Goal: Task Accomplishment & Management: Use online tool/utility

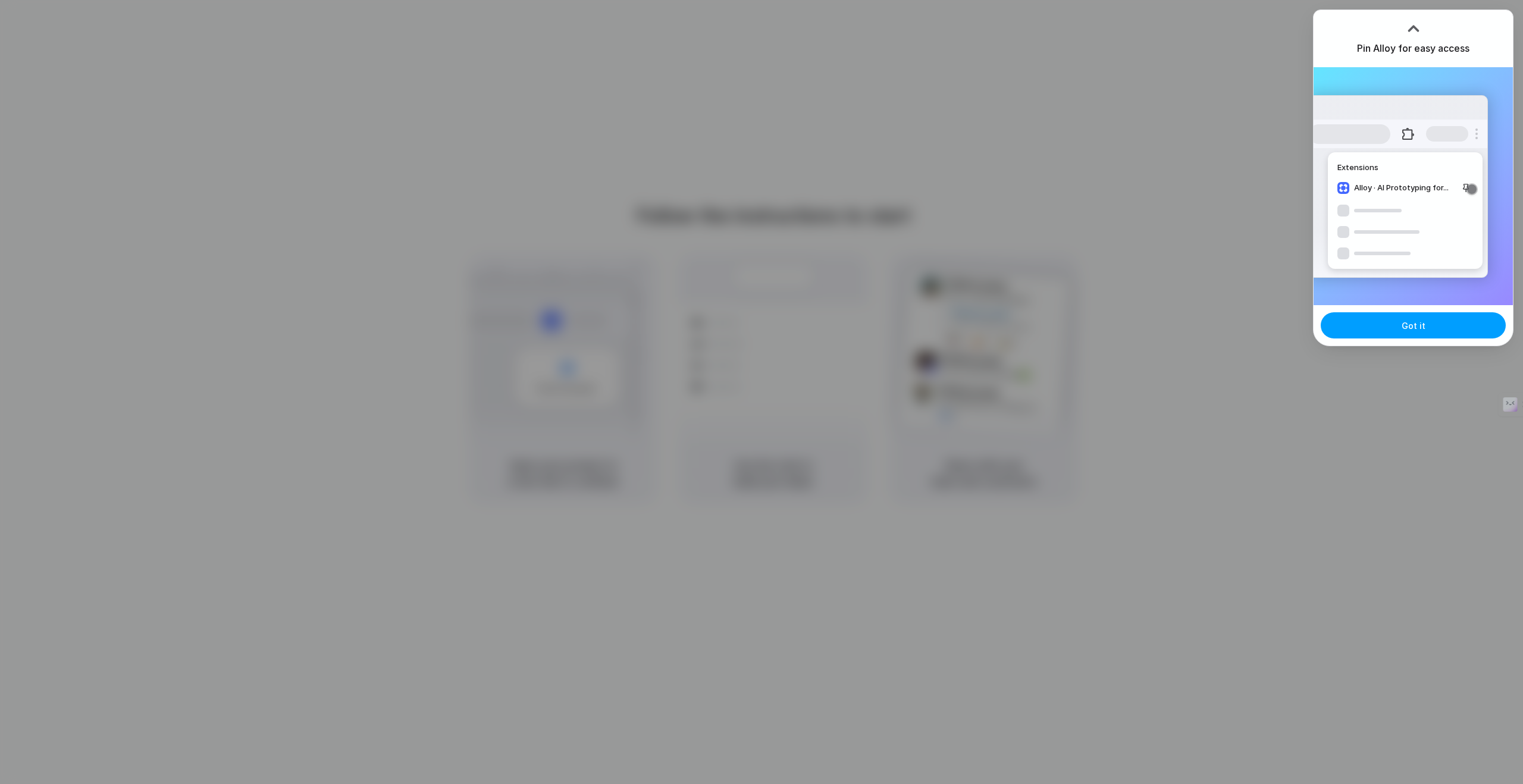
click at [1406, 331] on button "Got it" at bounding box center [1413, 325] width 185 height 26
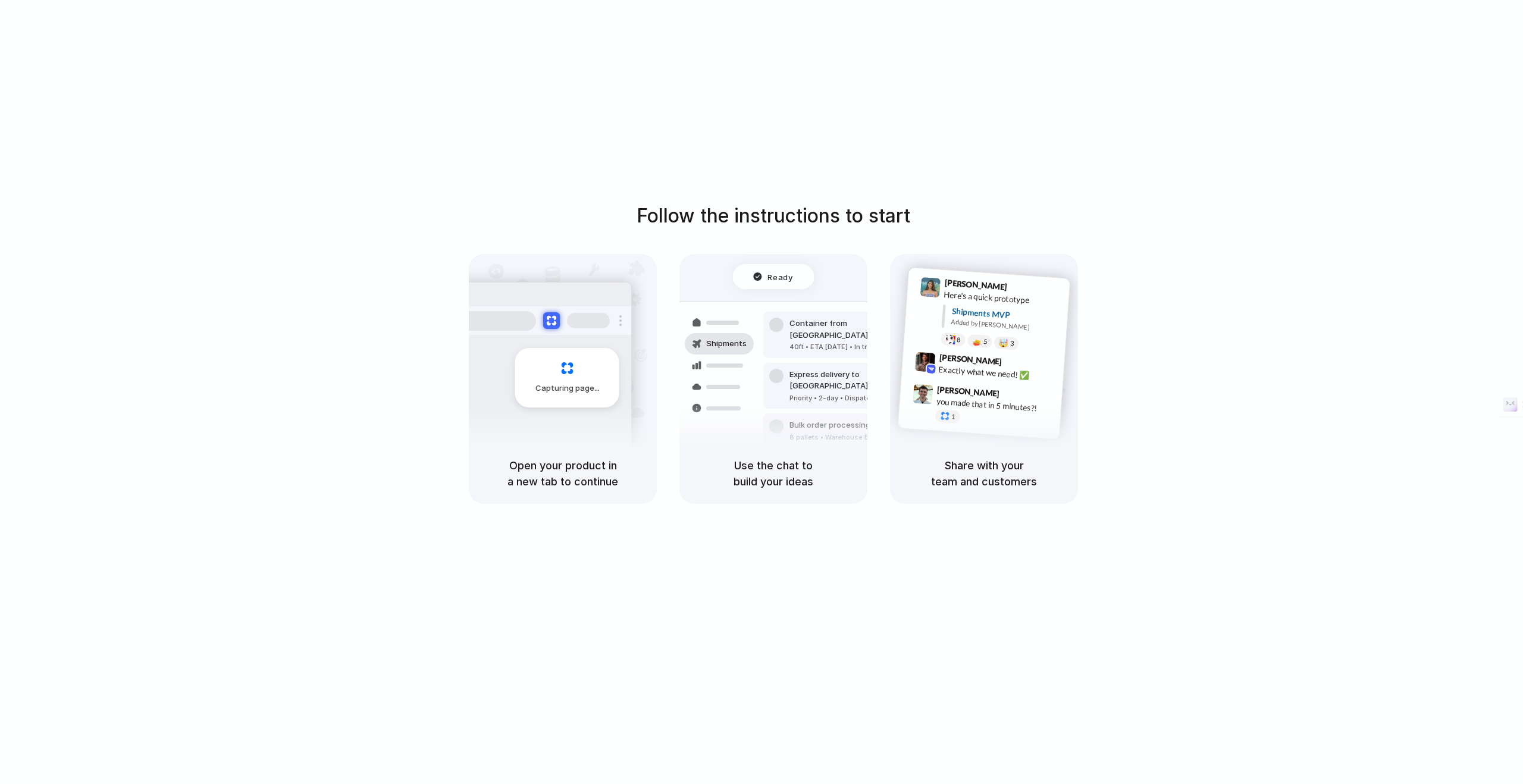
click at [1190, 289] on div "Follow the instructions to start Capturing page Open your product in a new tab …" at bounding box center [773, 353] width 1523 height 302
click at [1275, 131] on div "Follow the instructions to start Capturing page Open your product in a new tab …" at bounding box center [773, 404] width 1547 height 808
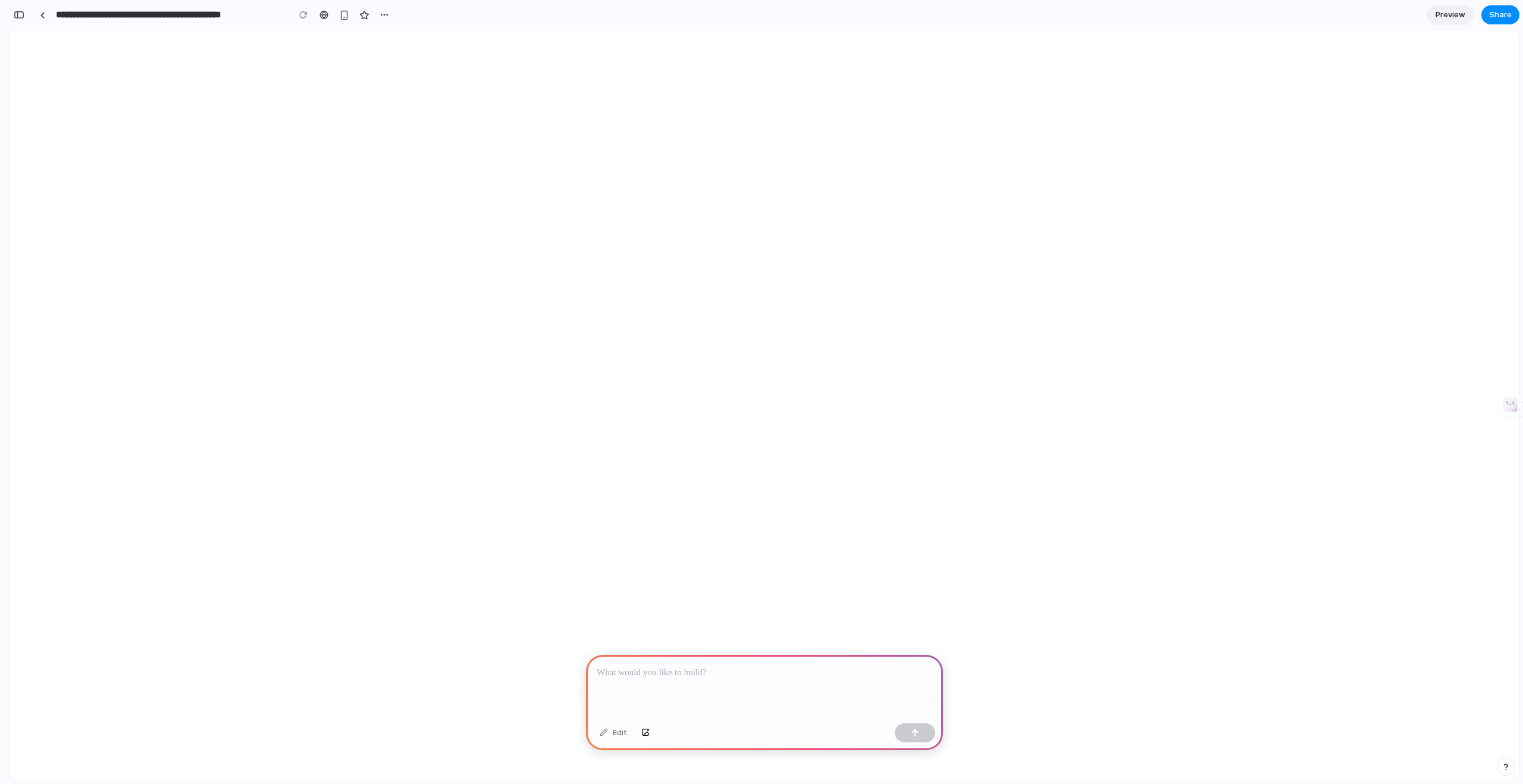
click at [678, 674] on p at bounding box center [765, 672] width 336 height 14
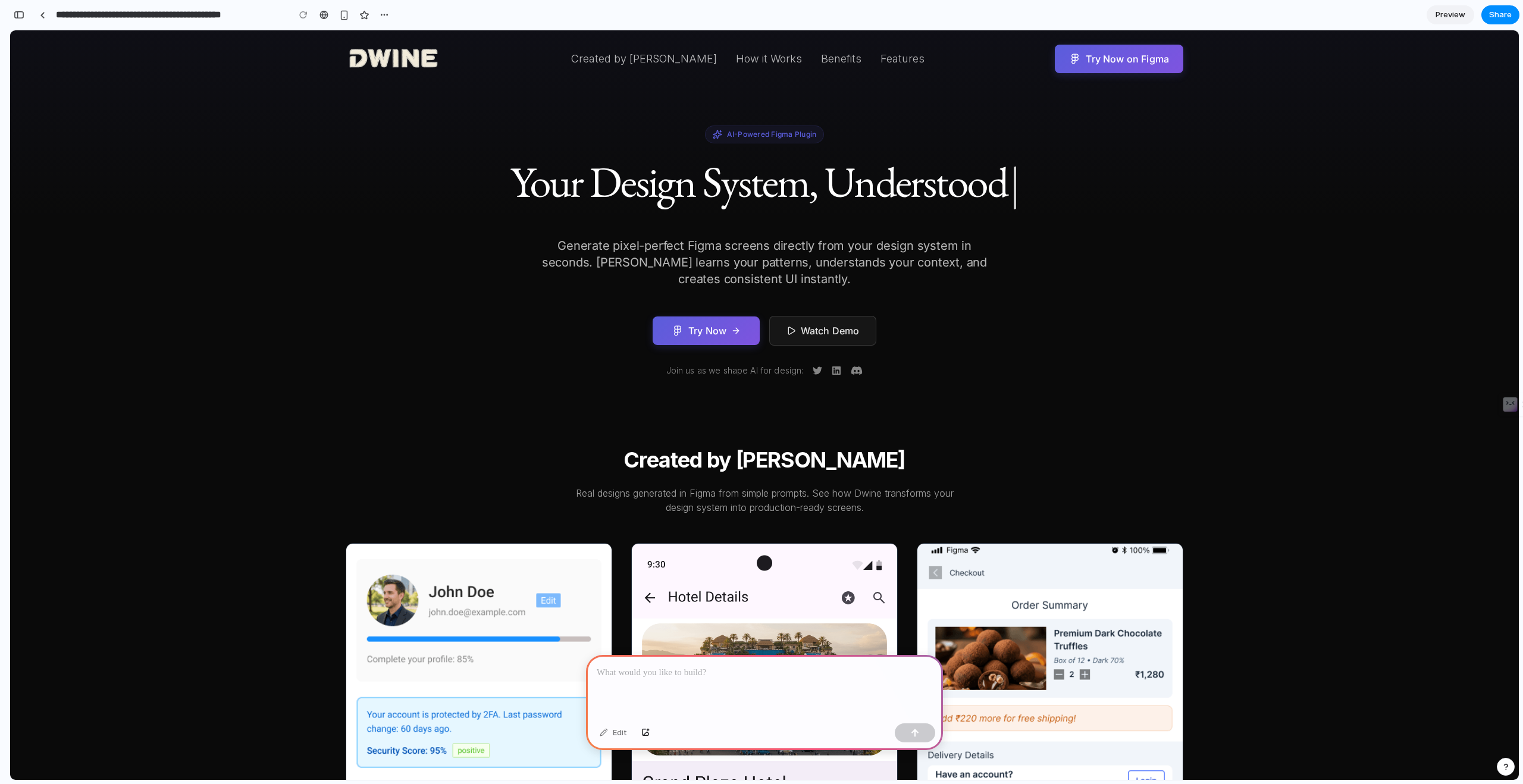
click at [647, 684] on div at bounding box center [765, 686] width 357 height 64
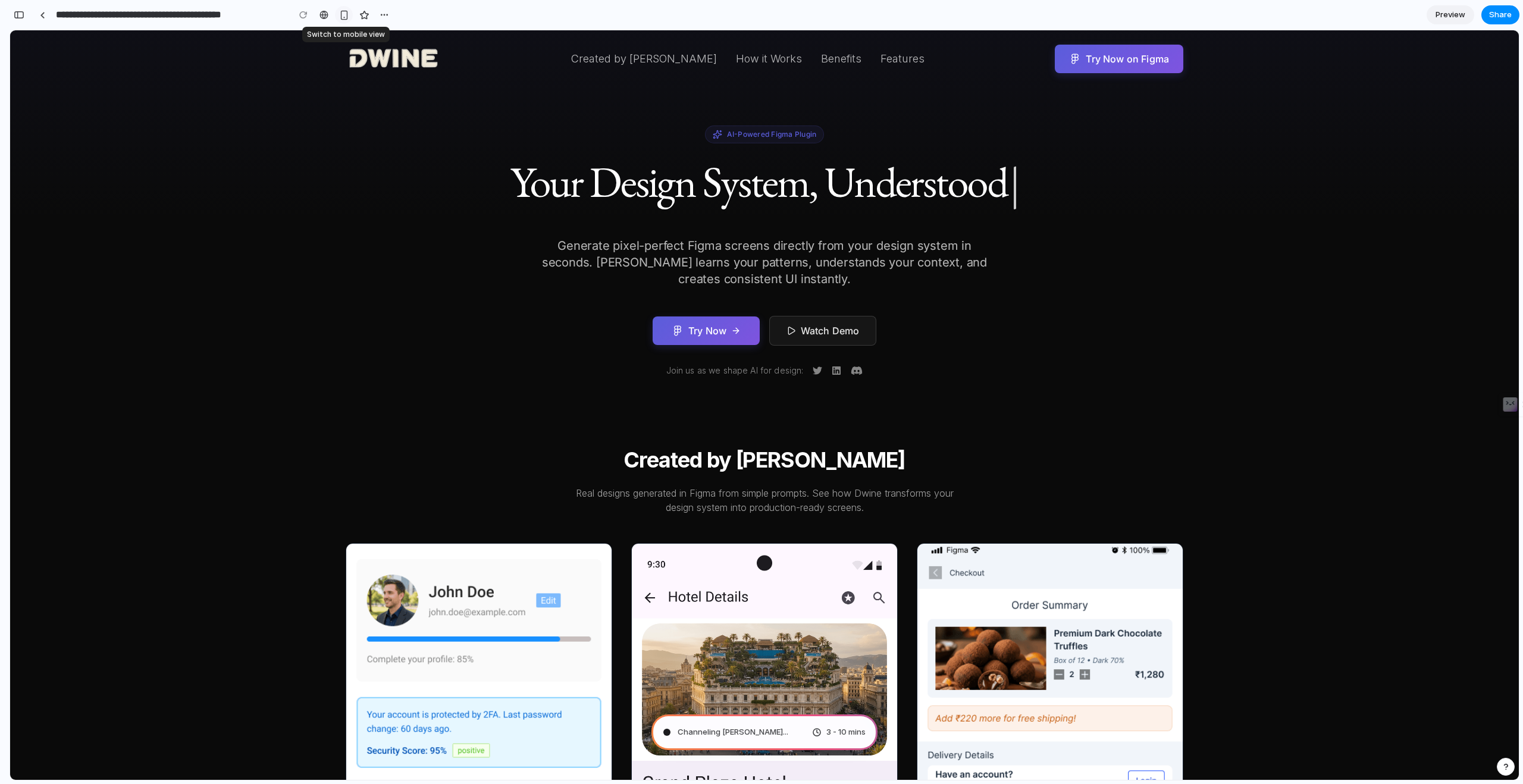
click at [343, 16] on div "button" at bounding box center [344, 15] width 10 height 10
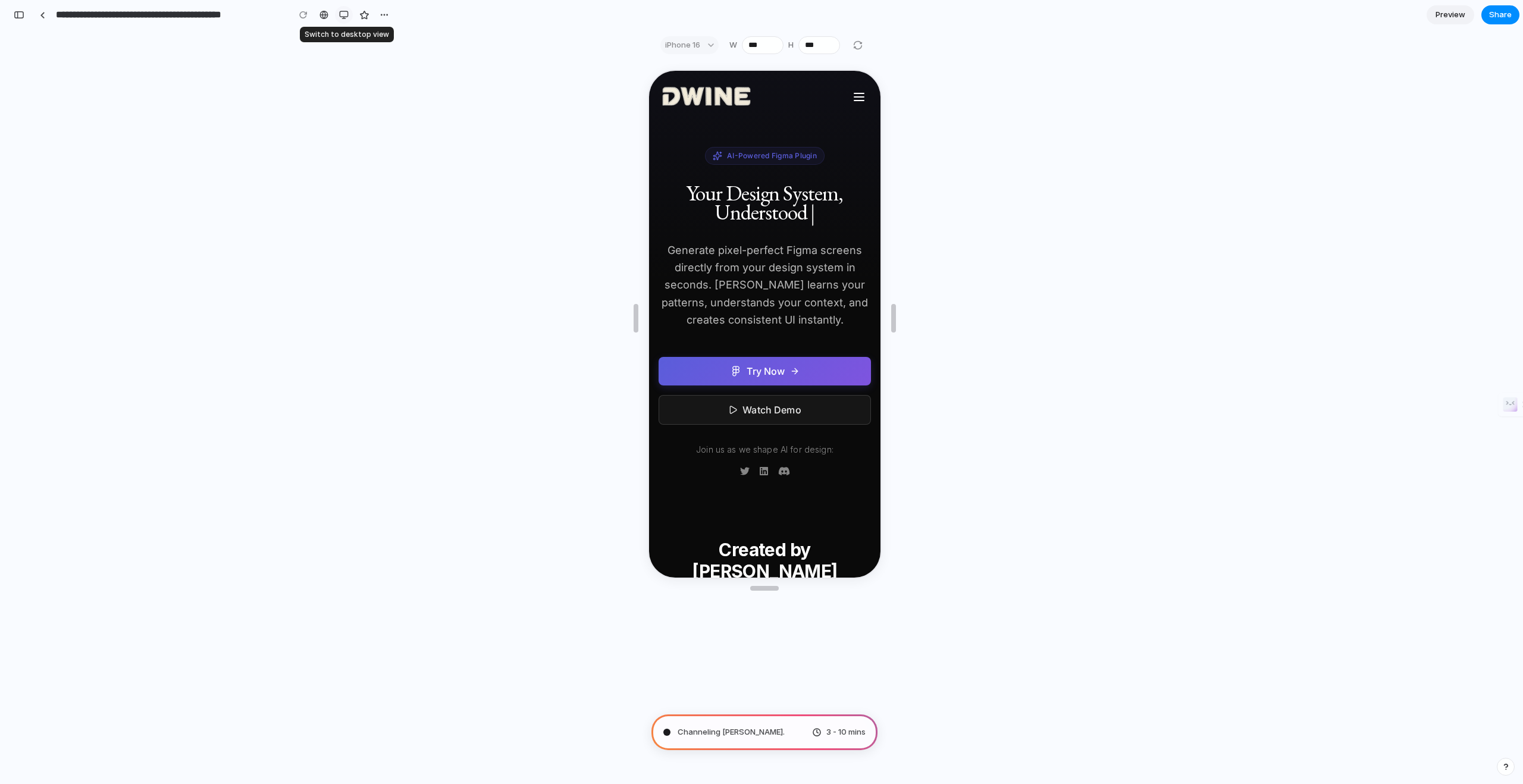
click at [343, 16] on div "button" at bounding box center [344, 15] width 9 height 9
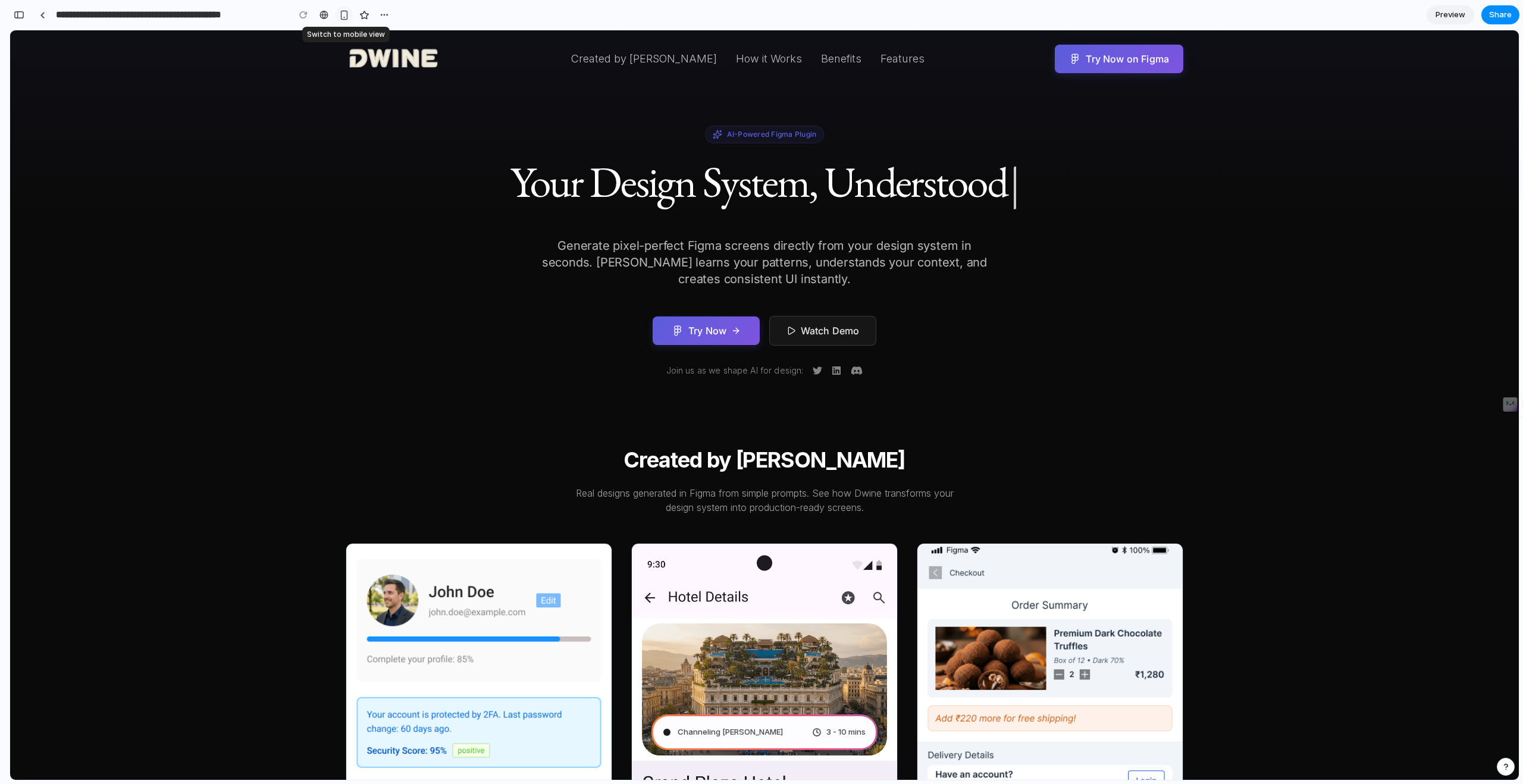
click at [346, 18] on div "button" at bounding box center [344, 15] width 10 height 10
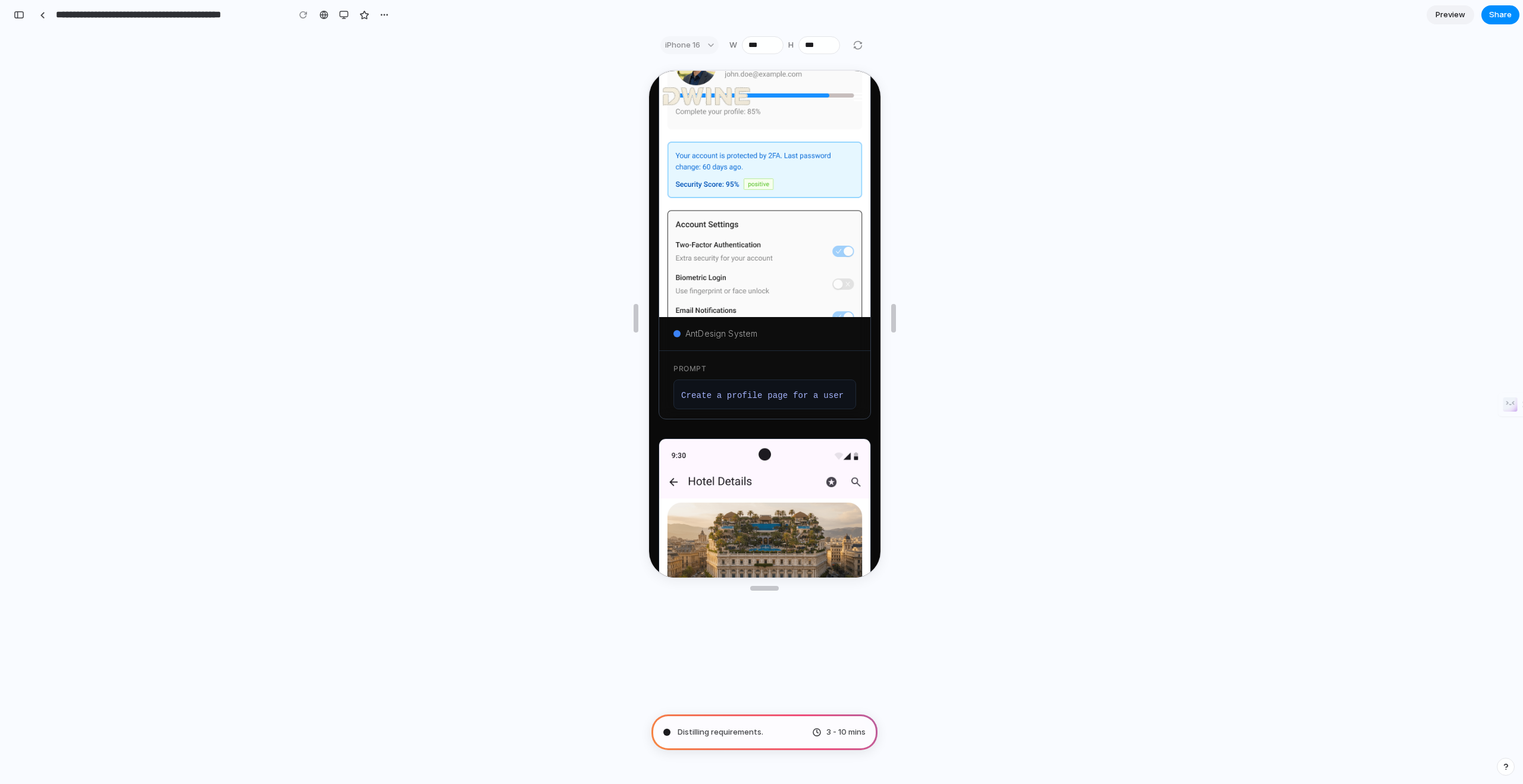
scroll to position [637, 0]
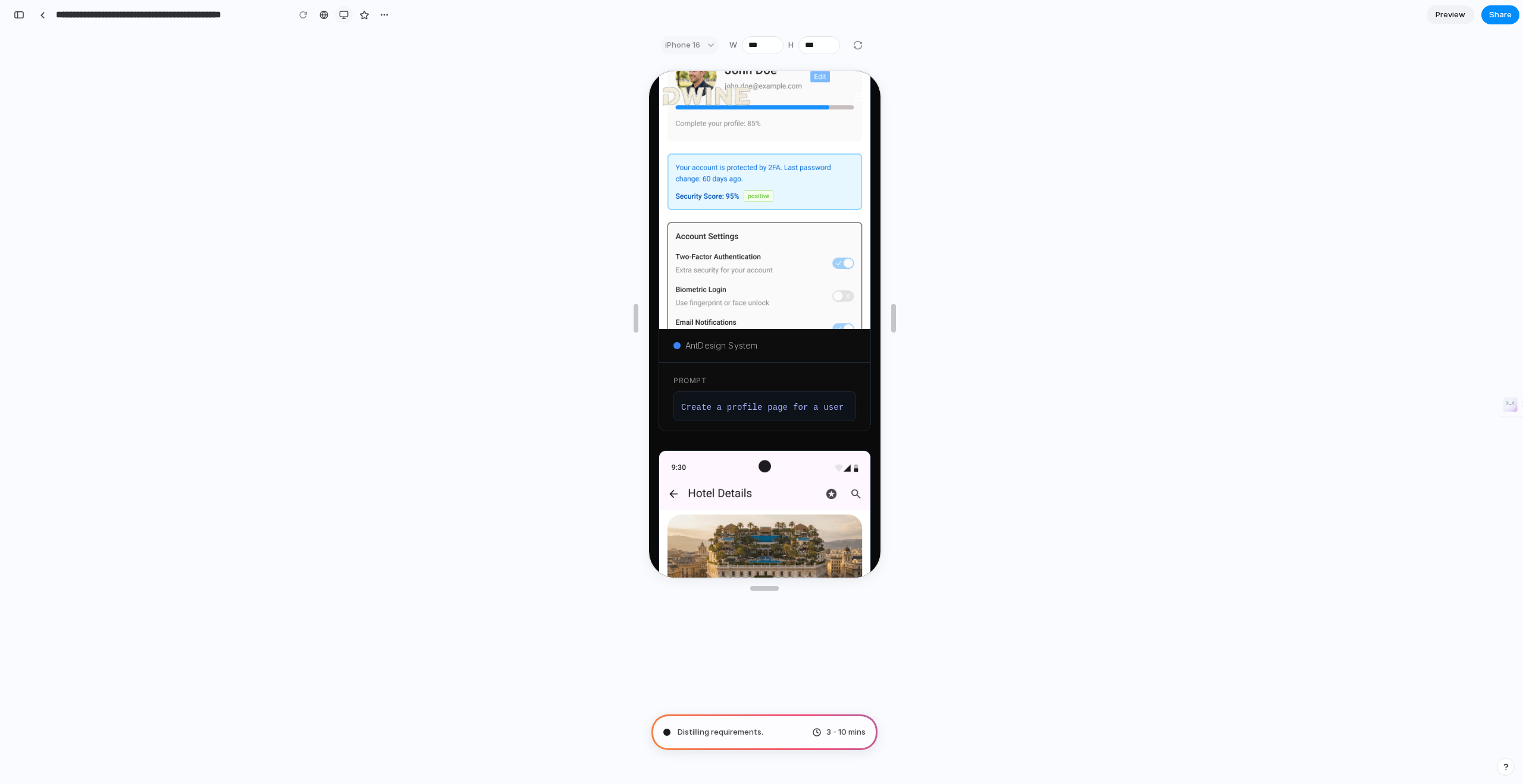
click at [341, 12] on div "button" at bounding box center [344, 15] width 9 height 9
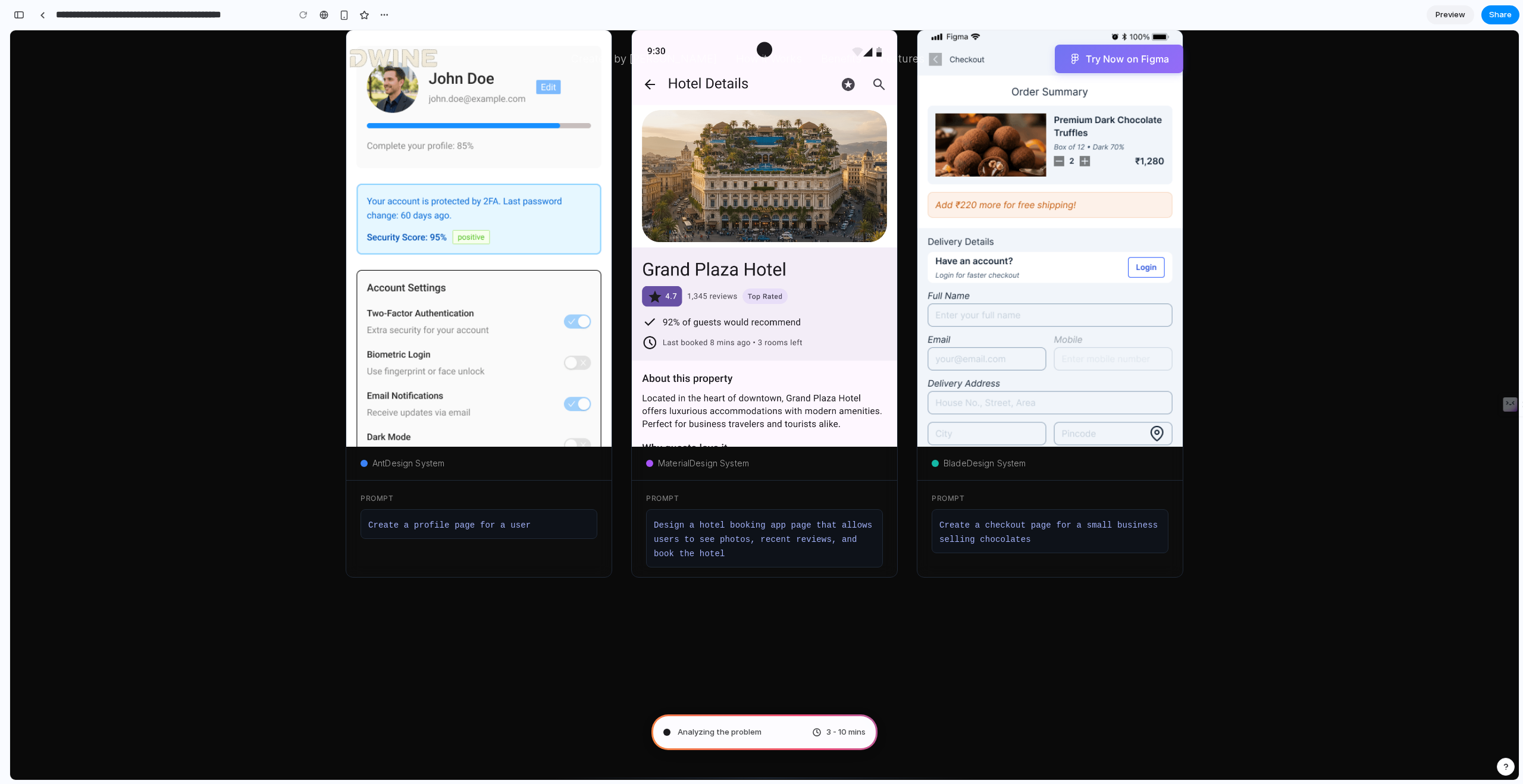
scroll to position [0, 0]
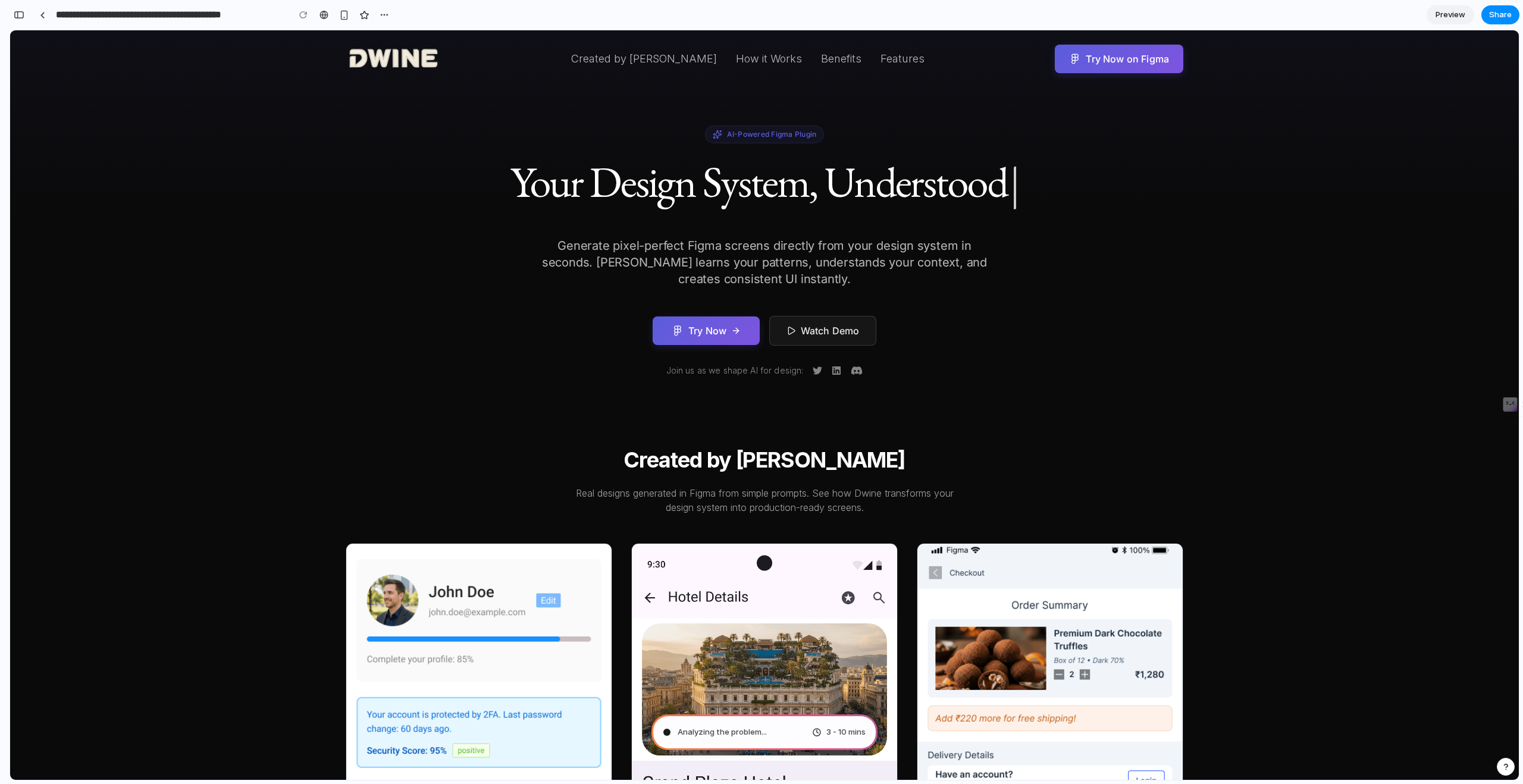
click at [975, 302] on div "AI-Powered Figma Plugin Your Design System, Understood | Generate pixel-perfect…" at bounding box center [764, 251] width 508 height 251
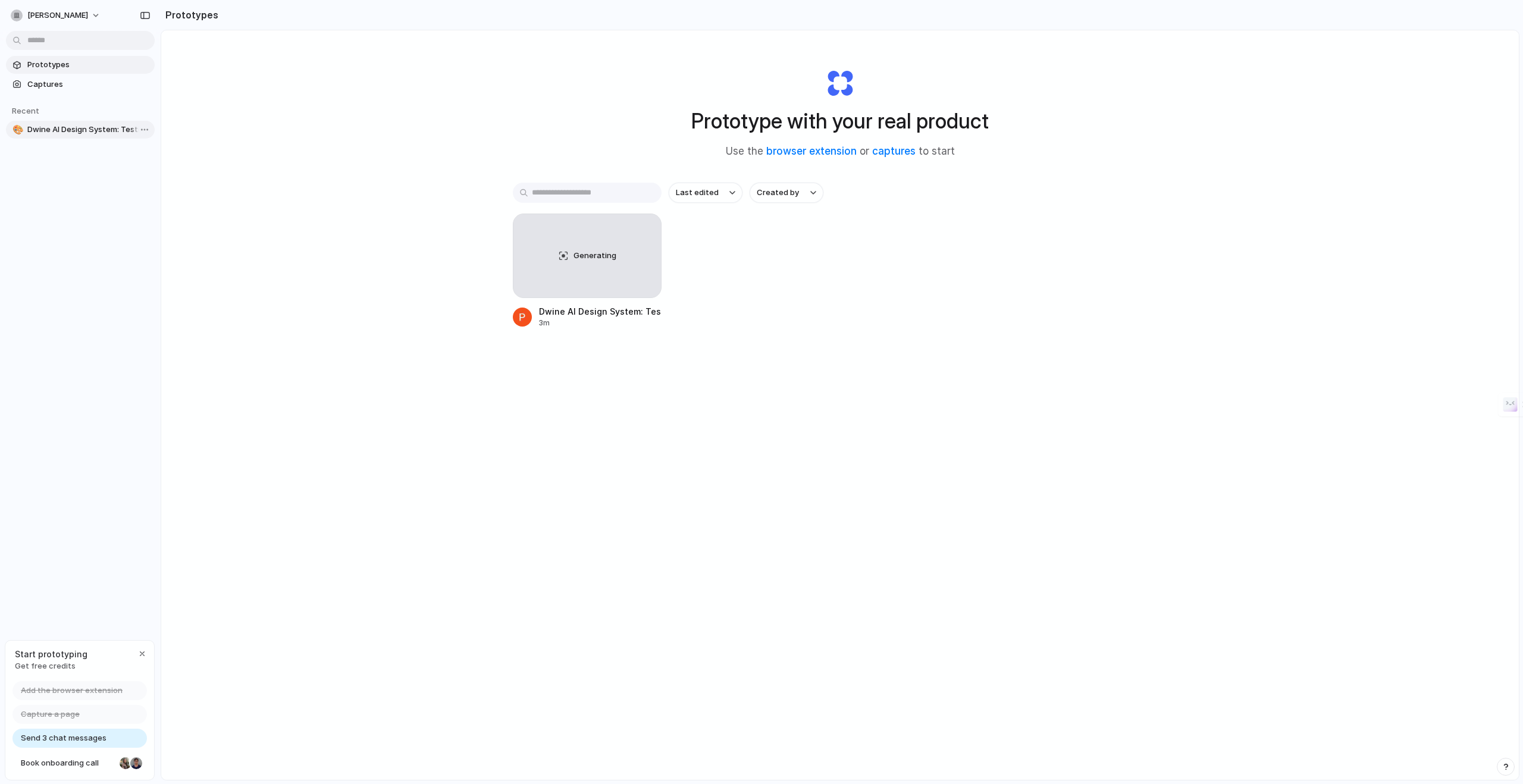
click at [88, 133] on span "Dwine AI Design System: Testimonials & Examples" at bounding box center [89, 130] width 122 height 12
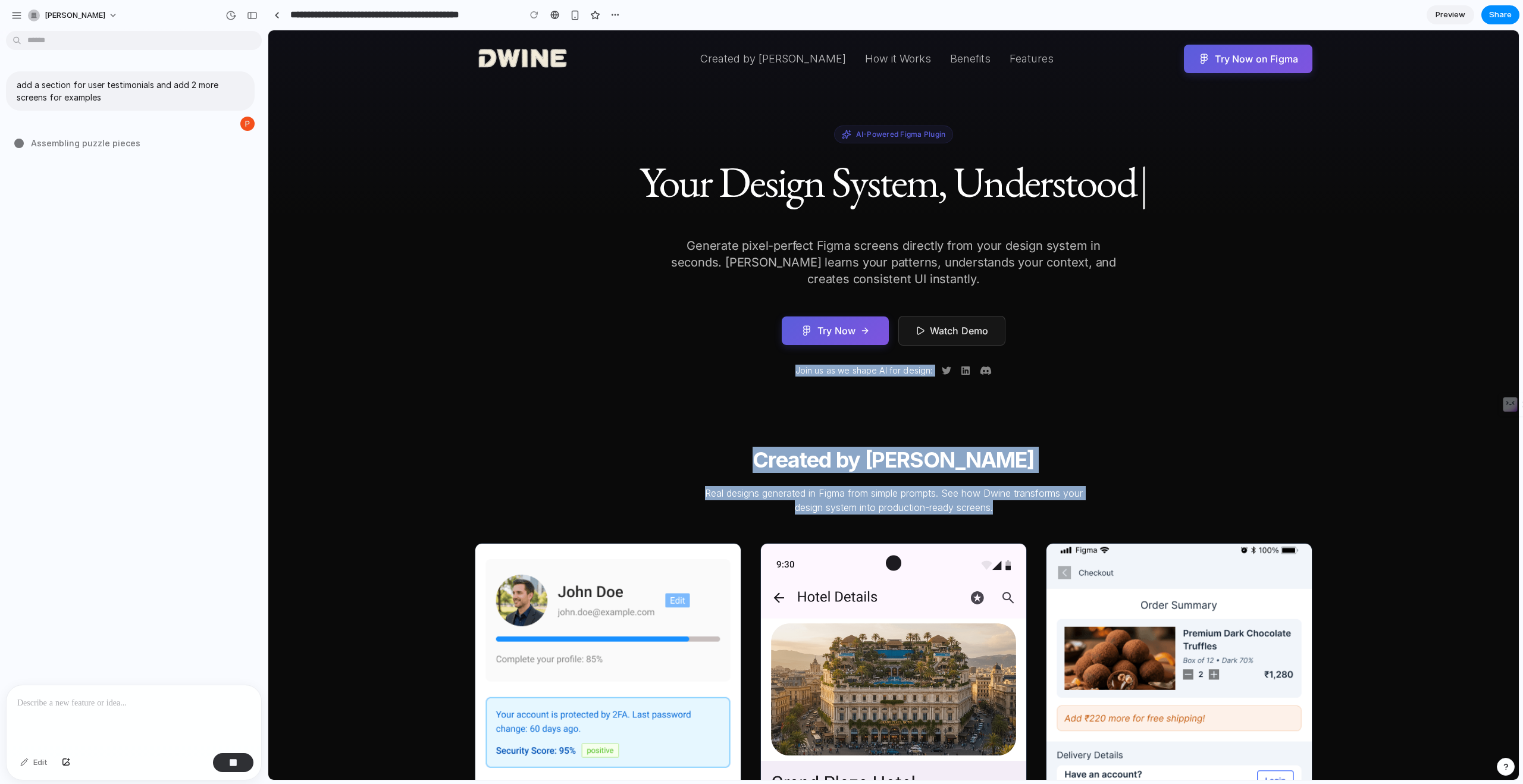
drag, startPoint x: 882, startPoint y: 362, endPoint x: 1002, endPoint y: 501, distance: 183.6
click at [1020, 504] on p "Real designs generated in Figma from simple prompts. See how Dwine transforms y…" at bounding box center [894, 500] width 400 height 28
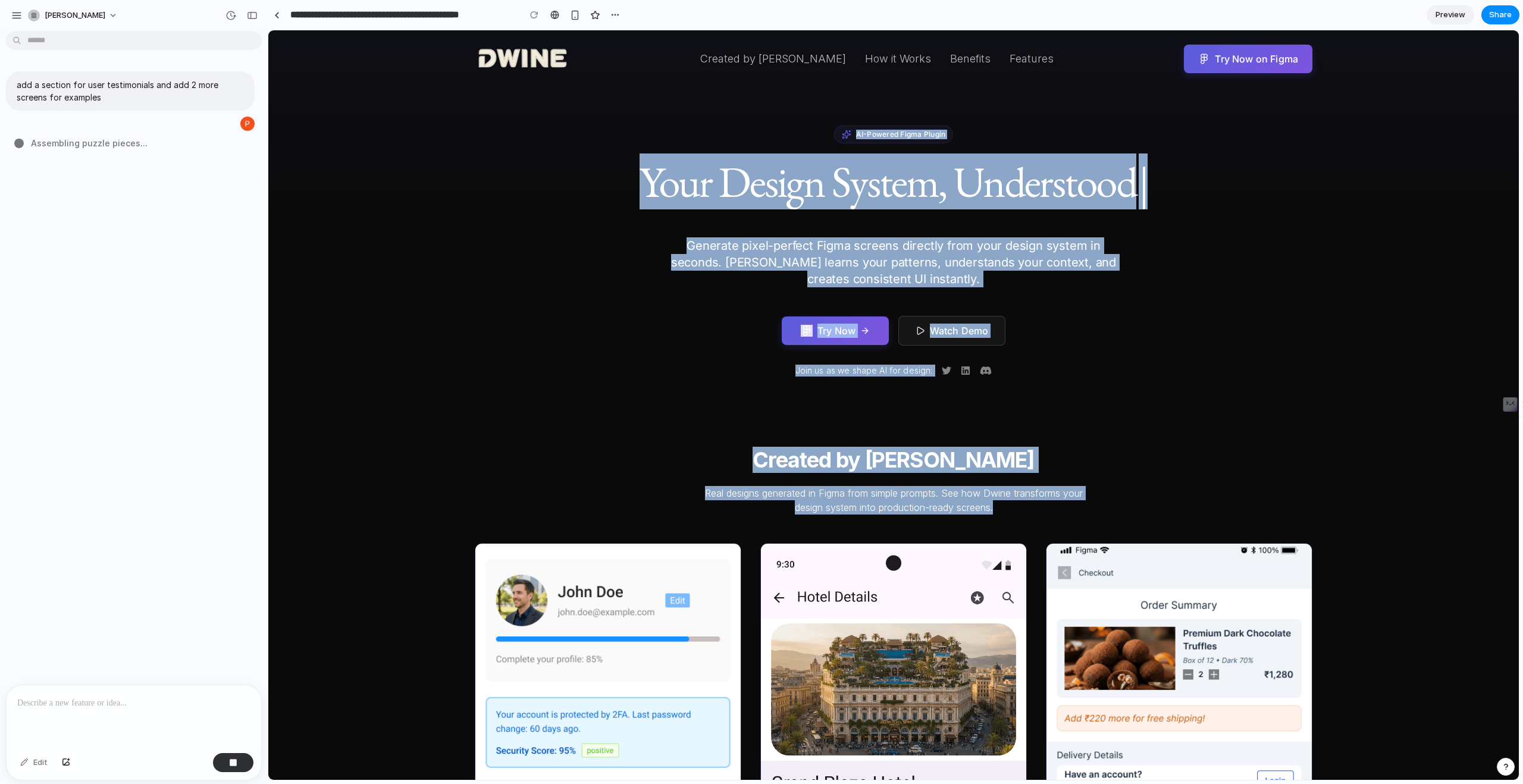
drag, startPoint x: 1014, startPoint y: 504, endPoint x: 849, endPoint y: 118, distance: 419.8
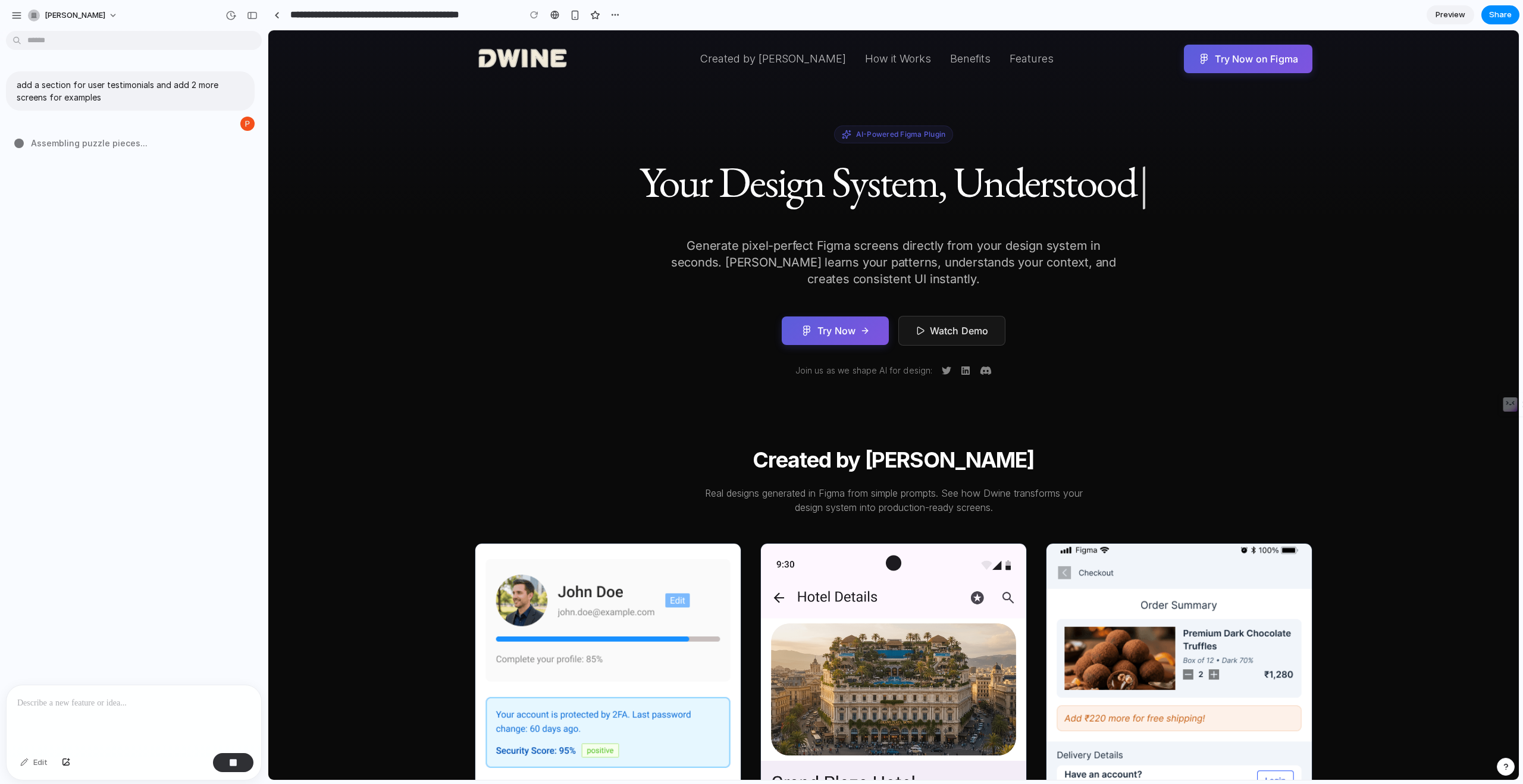
click at [863, 293] on div "AI-Powered Figma Plugin Your Design System, Understood | Generate pixel-perfect…" at bounding box center [893, 251] width 508 height 251
click at [1041, 252] on p "Generate pixel-perfect Figma screens directly from your design system in second…" at bounding box center [893, 262] width 457 height 50
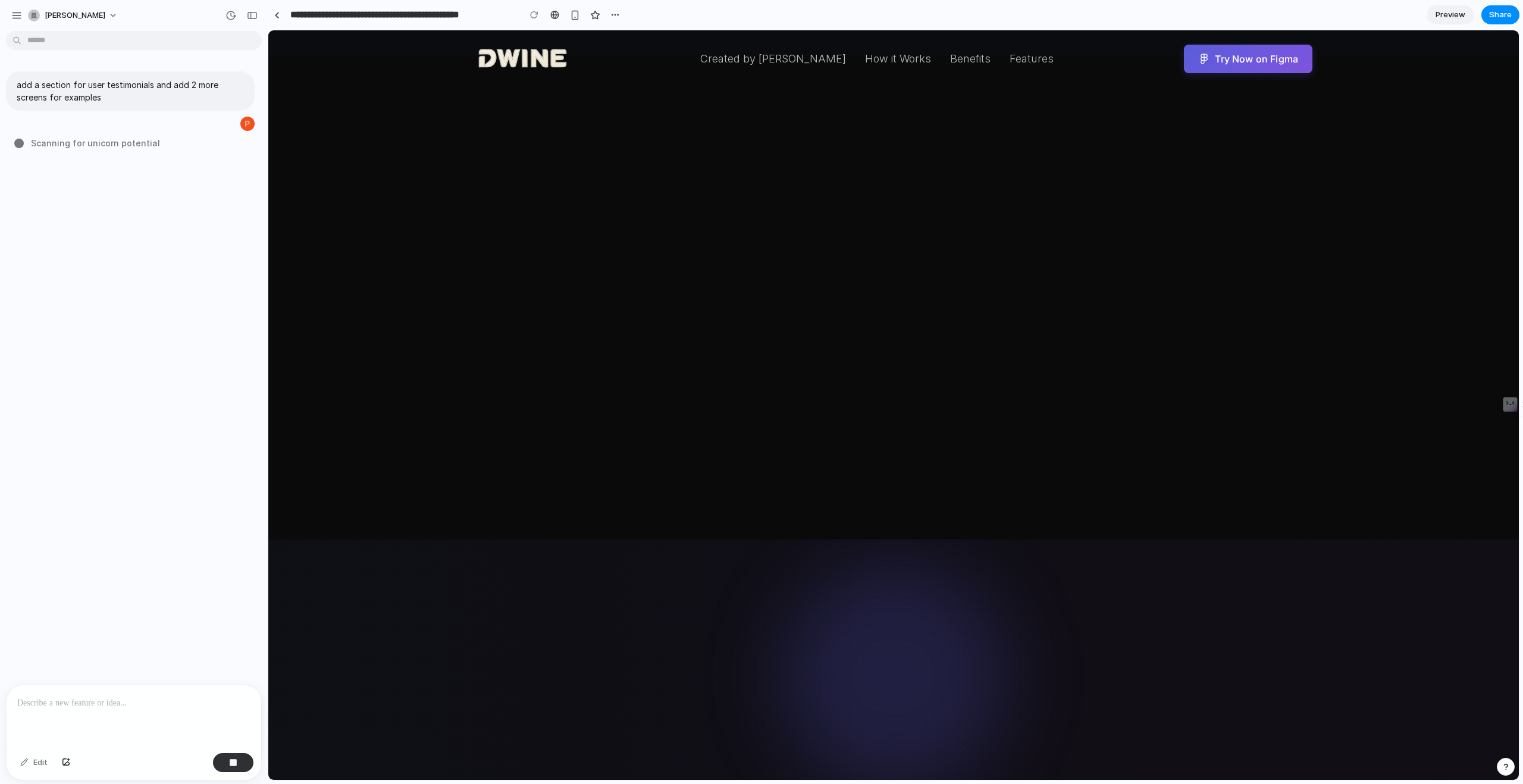
scroll to position [2280, 0]
click at [106, 719] on div at bounding box center [134, 717] width 254 height 63
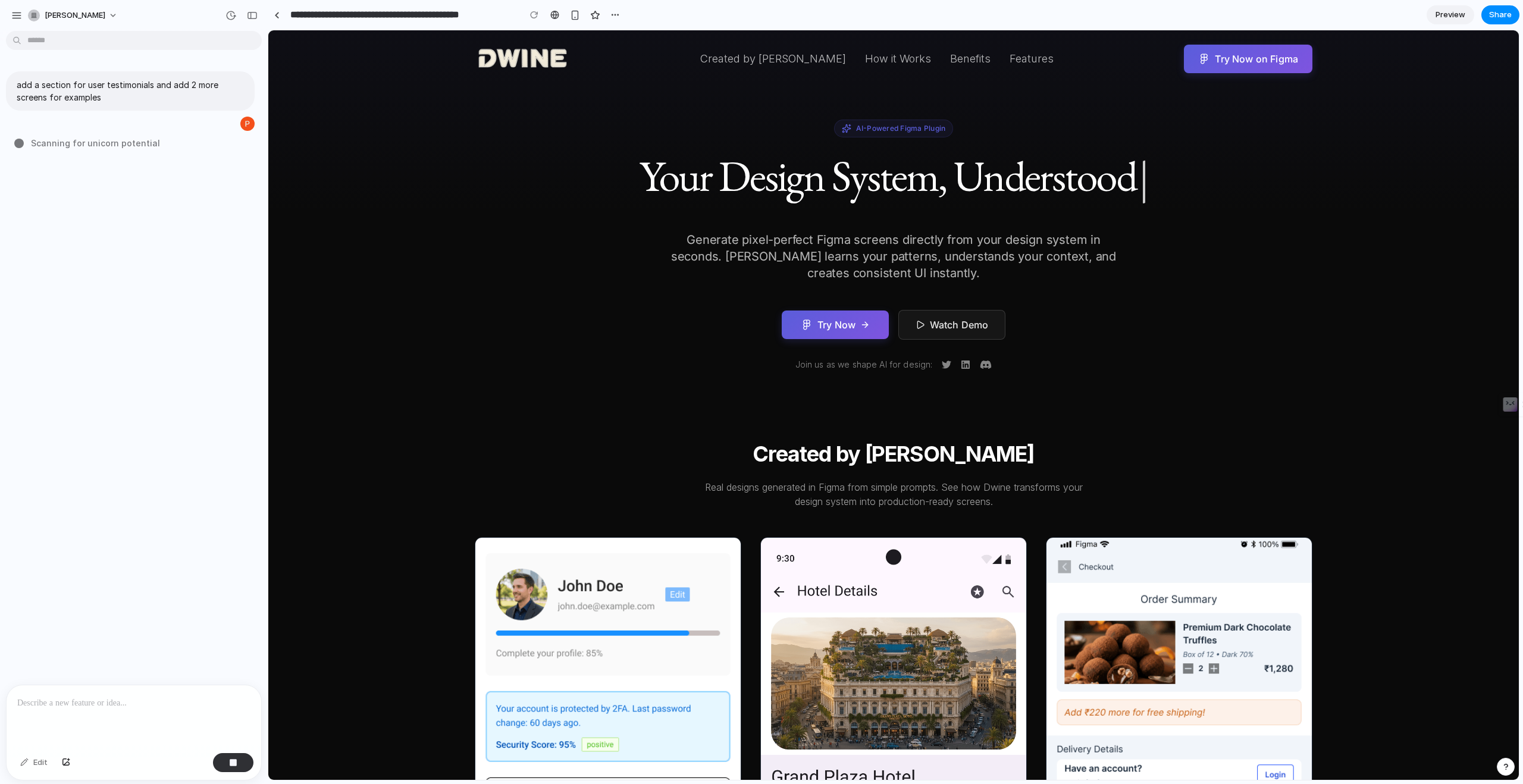
scroll to position [0, 0]
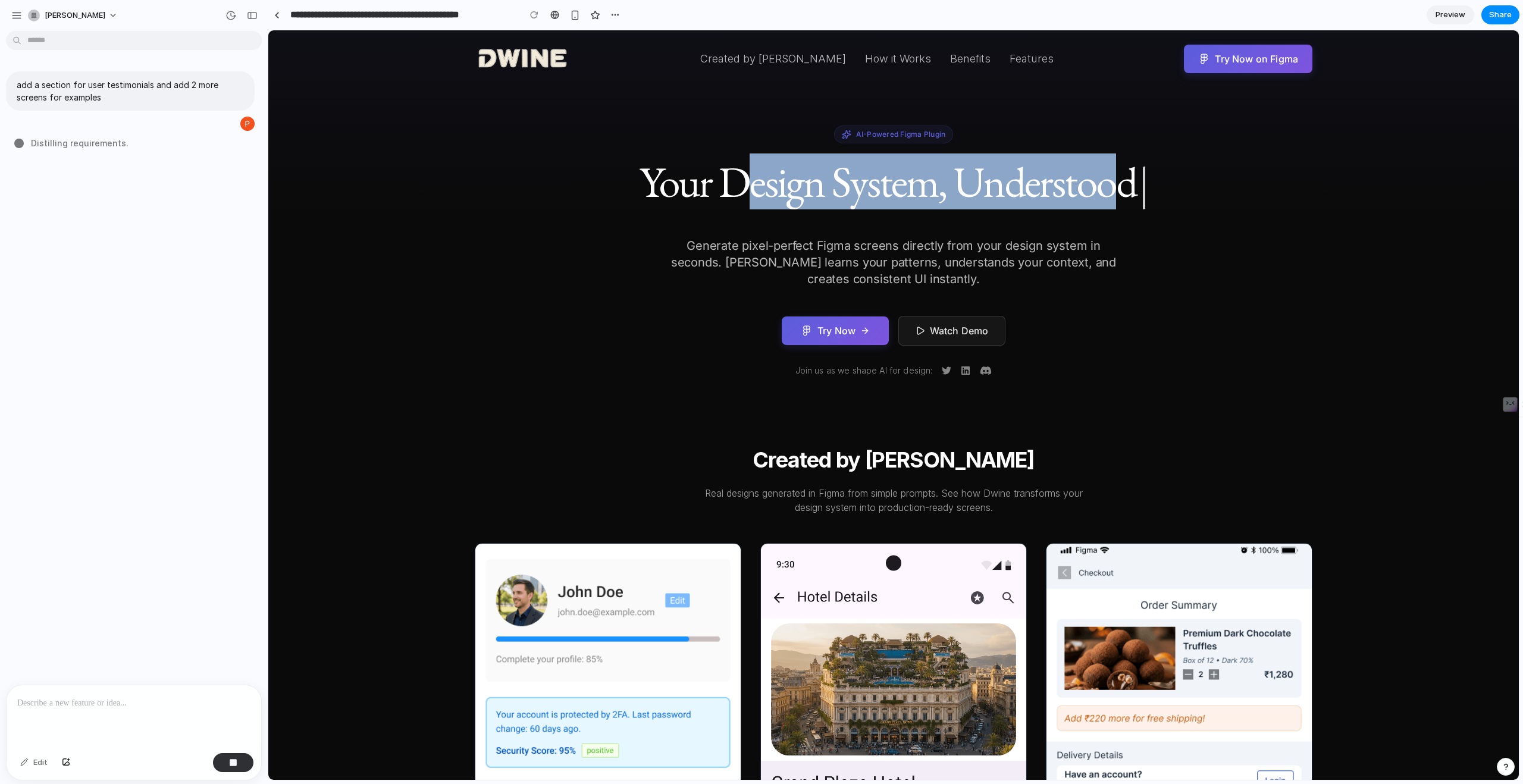
drag, startPoint x: 739, startPoint y: 188, endPoint x: 1114, endPoint y: 197, distance: 375.1
click at [1114, 197] on span "Your Design System, Understood" at bounding box center [888, 181] width 497 height 56
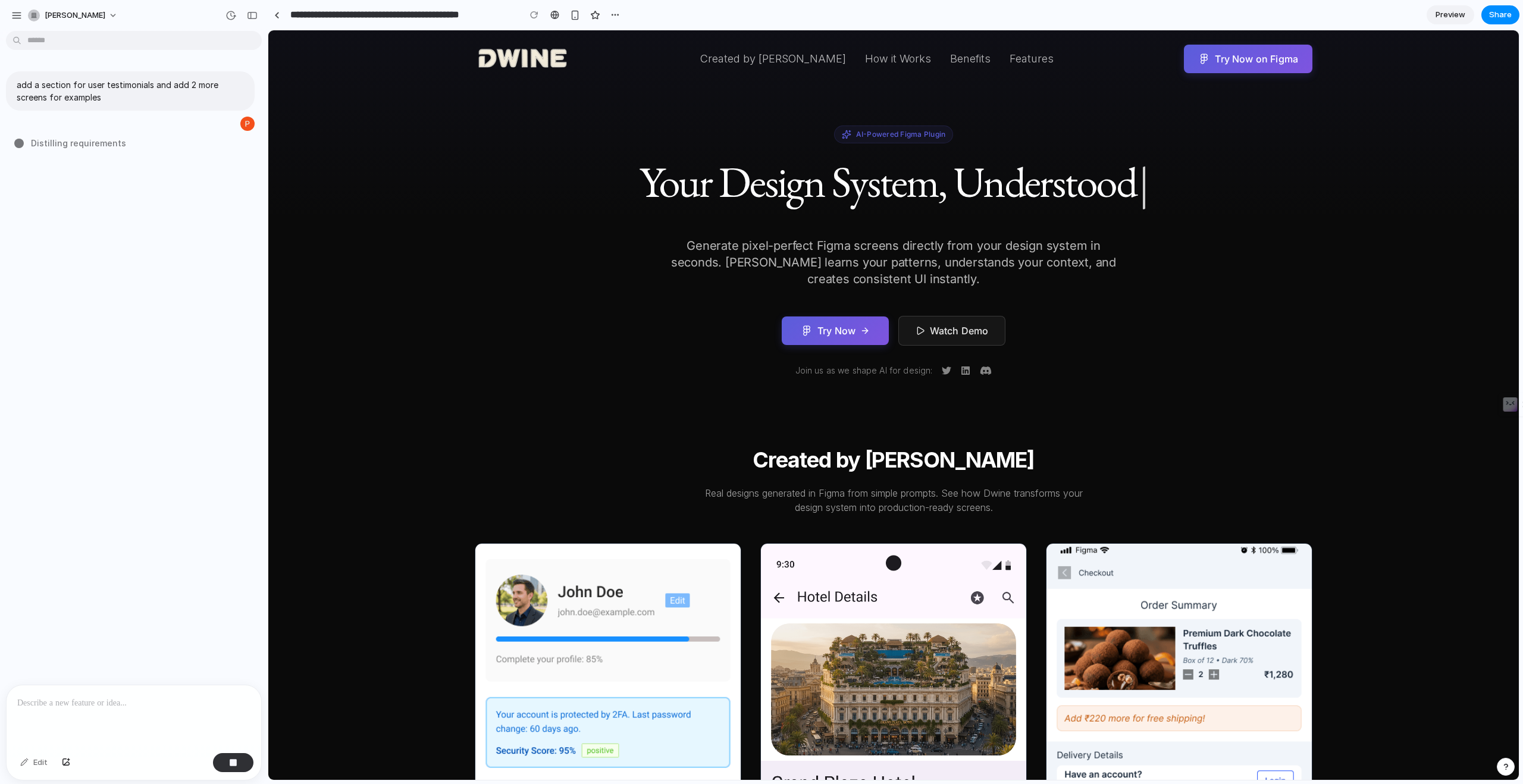
click at [927, 239] on p "Generate pixel-perfect Figma screens directly from your design system in second…" at bounding box center [893, 262] width 457 height 50
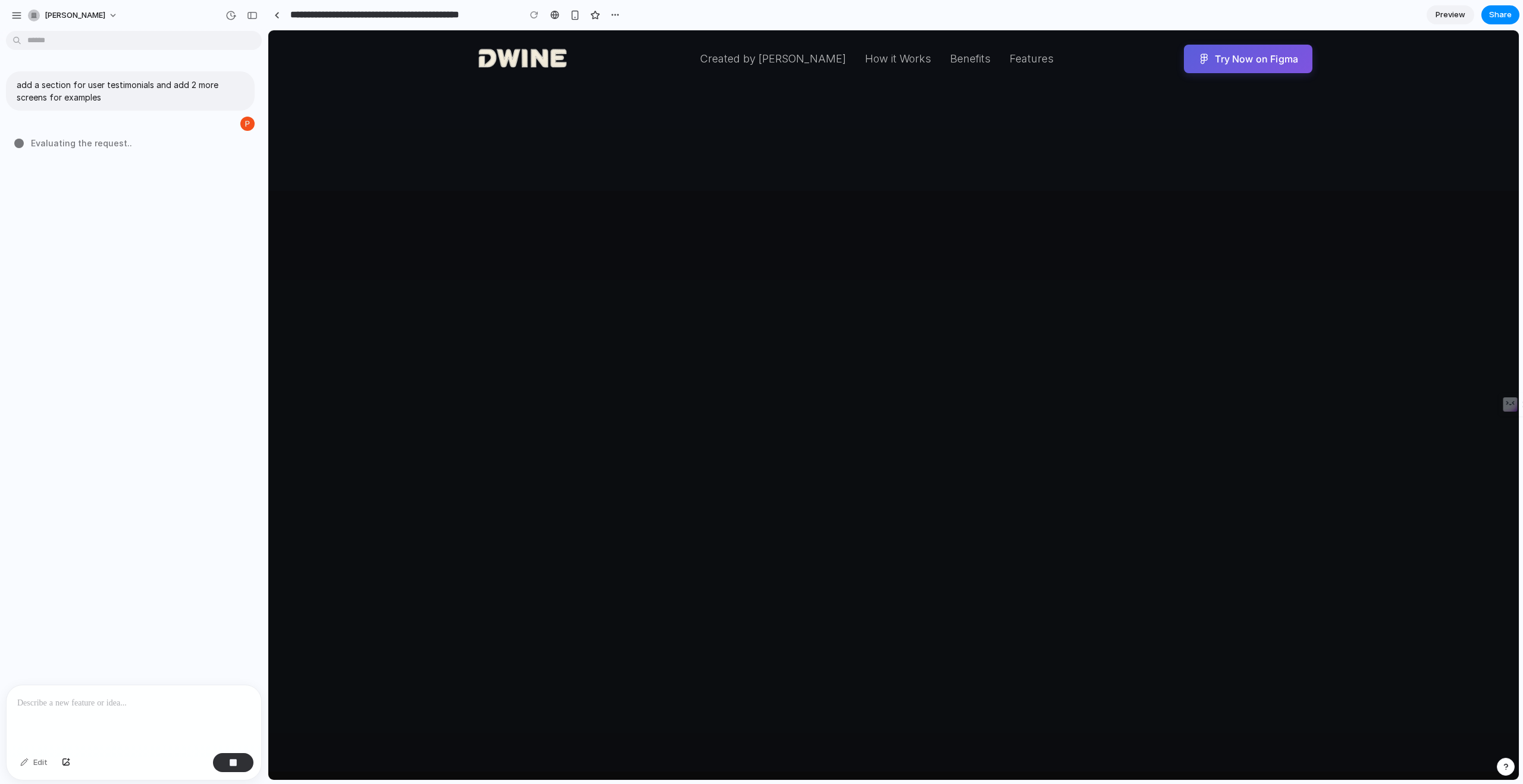
drag, startPoint x: 786, startPoint y: 434, endPoint x: 1142, endPoint y: 781, distance: 497.1
click at [1142, 781] on html "Dwine - Where AI and Design Entwine | Figma AI Plugin Created by Dwine How it W…" at bounding box center [894, 36] width 1250 height 3139
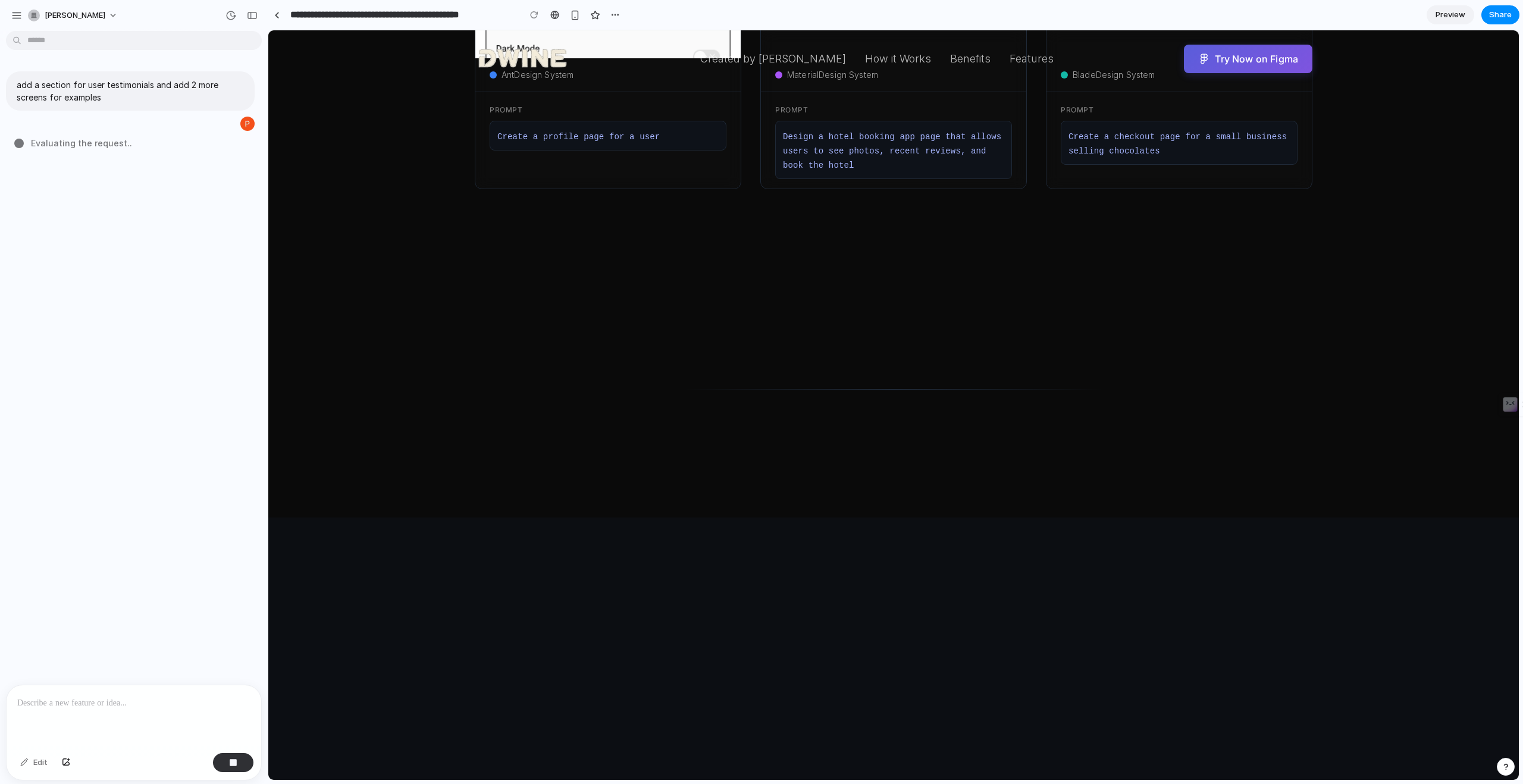
scroll to position [904, 0]
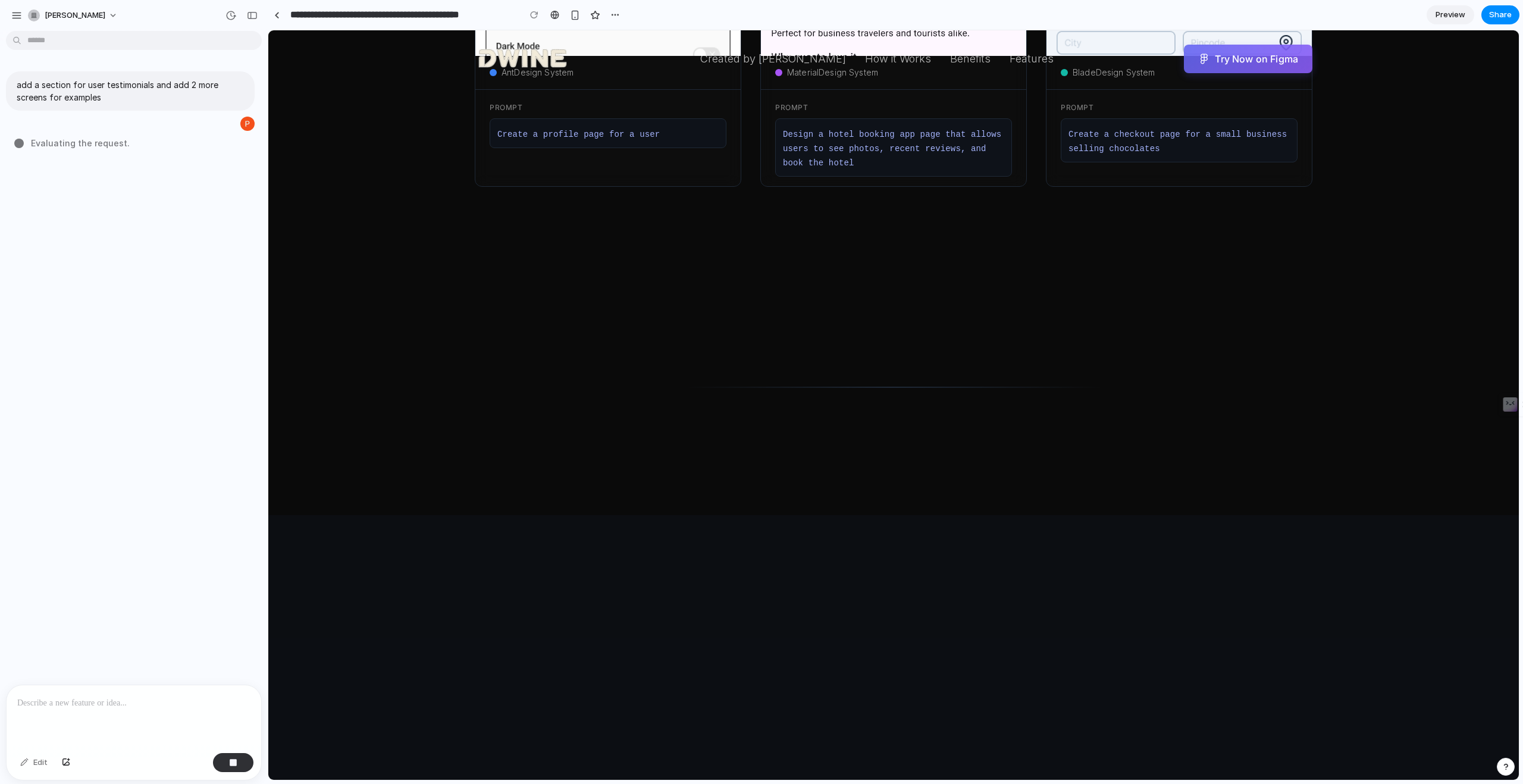
drag, startPoint x: 676, startPoint y: 249, endPoint x: 871, endPoint y: 532, distance: 343.7
click at [871, 532] on main "AI-Powered Figma Plugin Your Design System, Understood | Generate pixel-perfect…" at bounding box center [894, 657] width 1250 height 3063
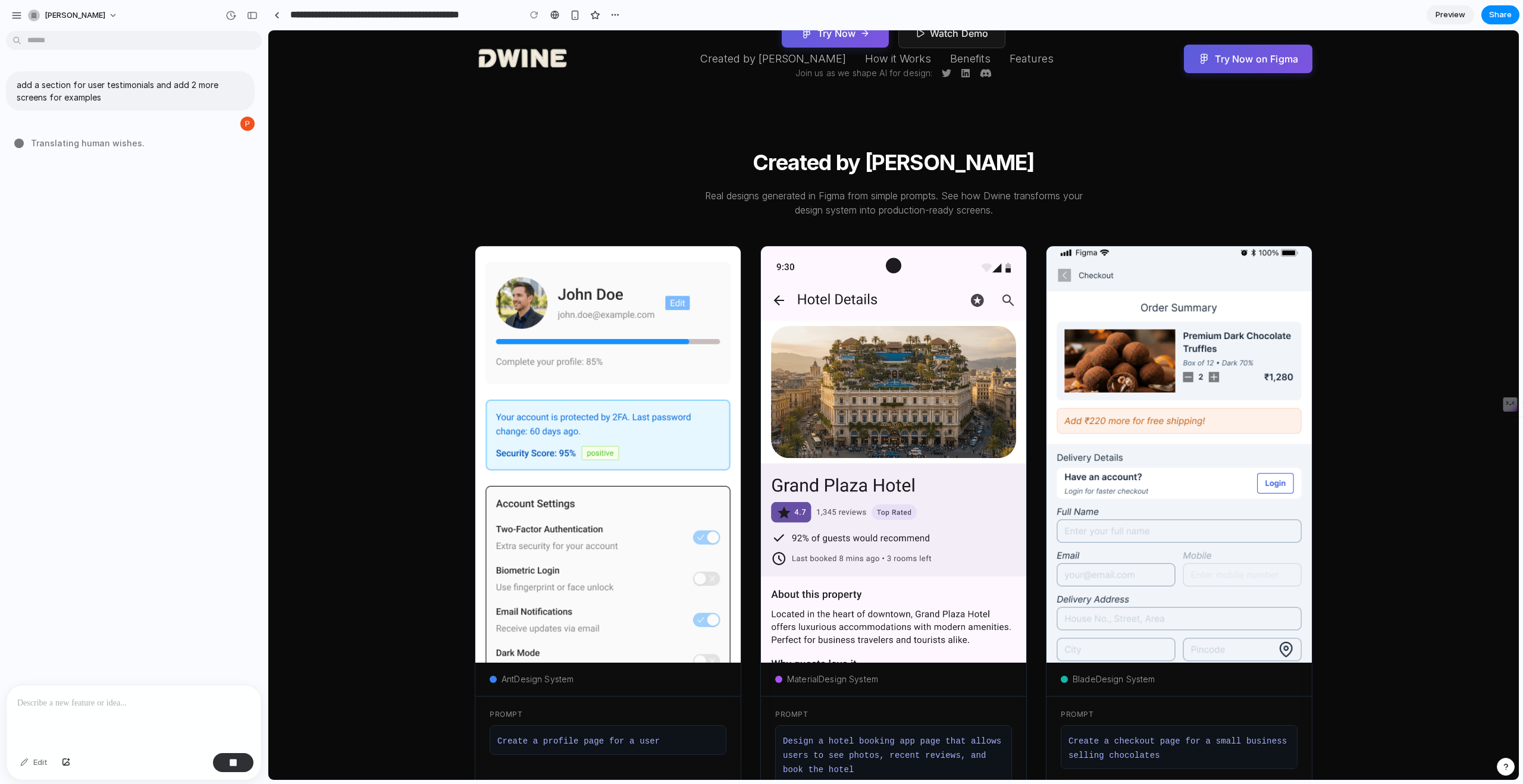
scroll to position [112, 0]
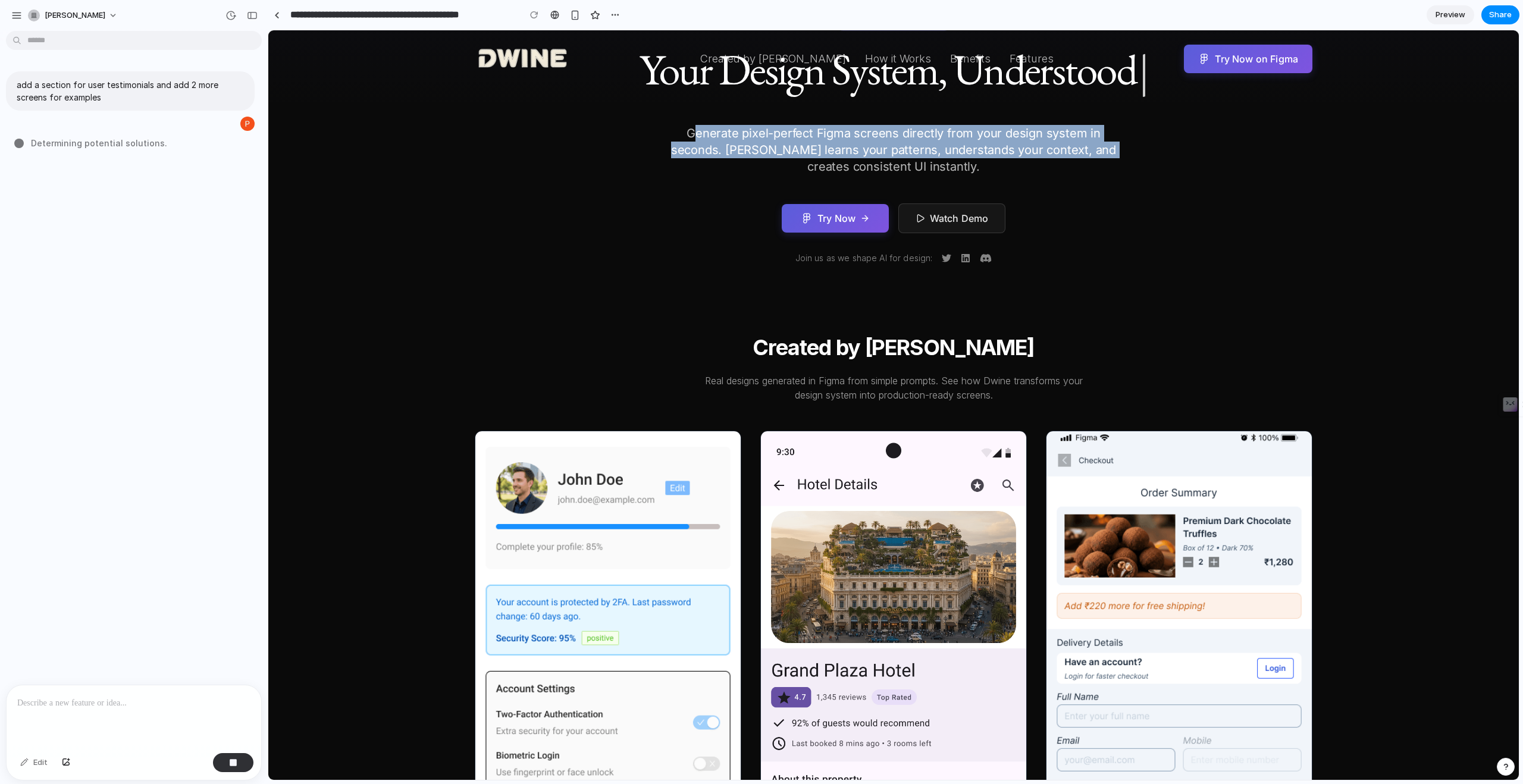
drag, startPoint x: 795, startPoint y: 174, endPoint x: 684, endPoint y: 136, distance: 117.3
click at [684, 136] on p "Generate pixel-perfect Figma screens directly from your design system in second…" at bounding box center [893, 150] width 457 height 50
click at [665, 135] on p "Generate pixel-perfect Figma screens directly from your design system in second…" at bounding box center [893, 150] width 457 height 50
drag, startPoint x: 676, startPoint y: 130, endPoint x: 952, endPoint y: 185, distance: 281.4
click at [952, 185] on div "AI-Powered Figma Plugin Your Design System, Understood | Generate pixel-perfect…" at bounding box center [893, 138] width 508 height 251
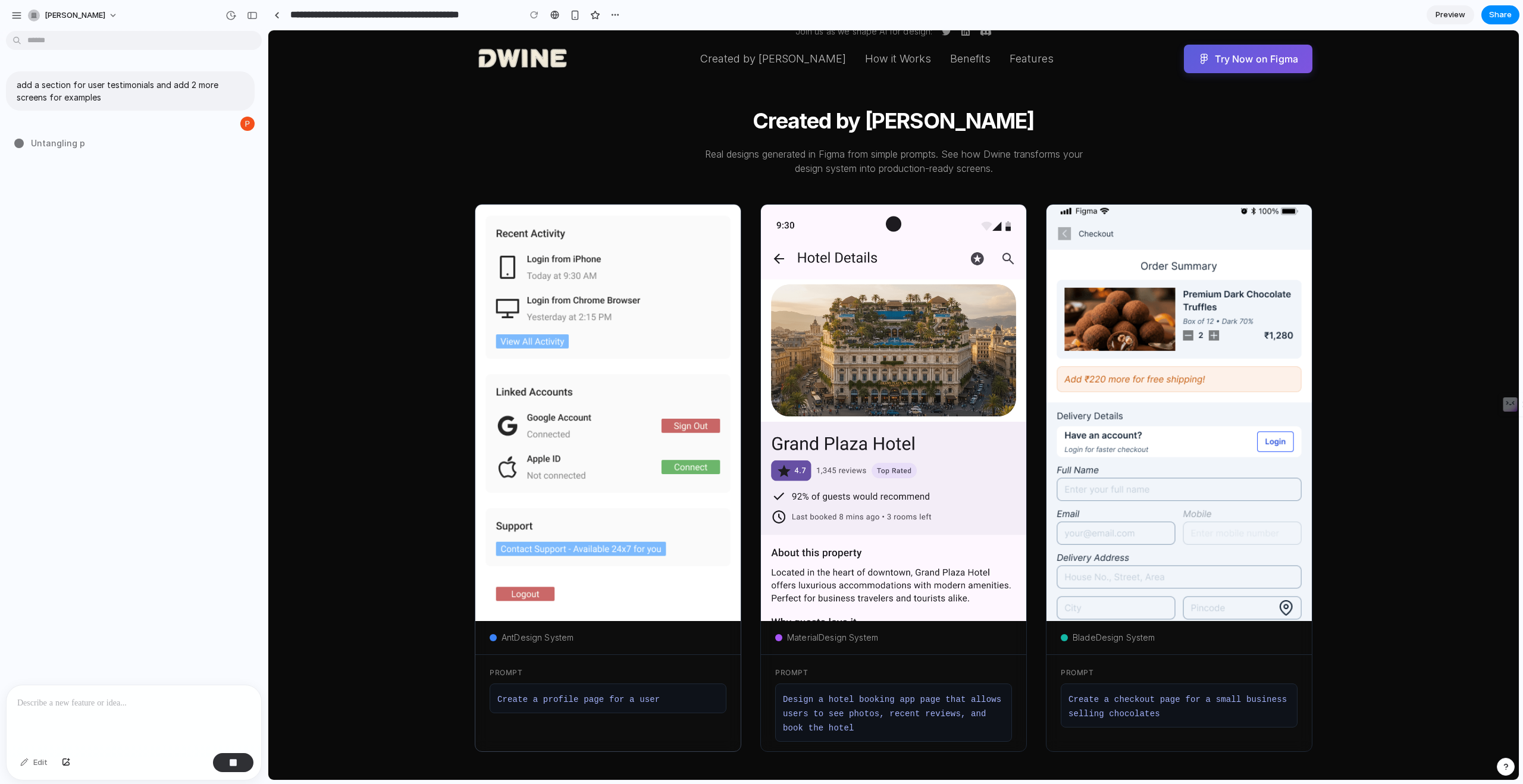
scroll to position [0, 0]
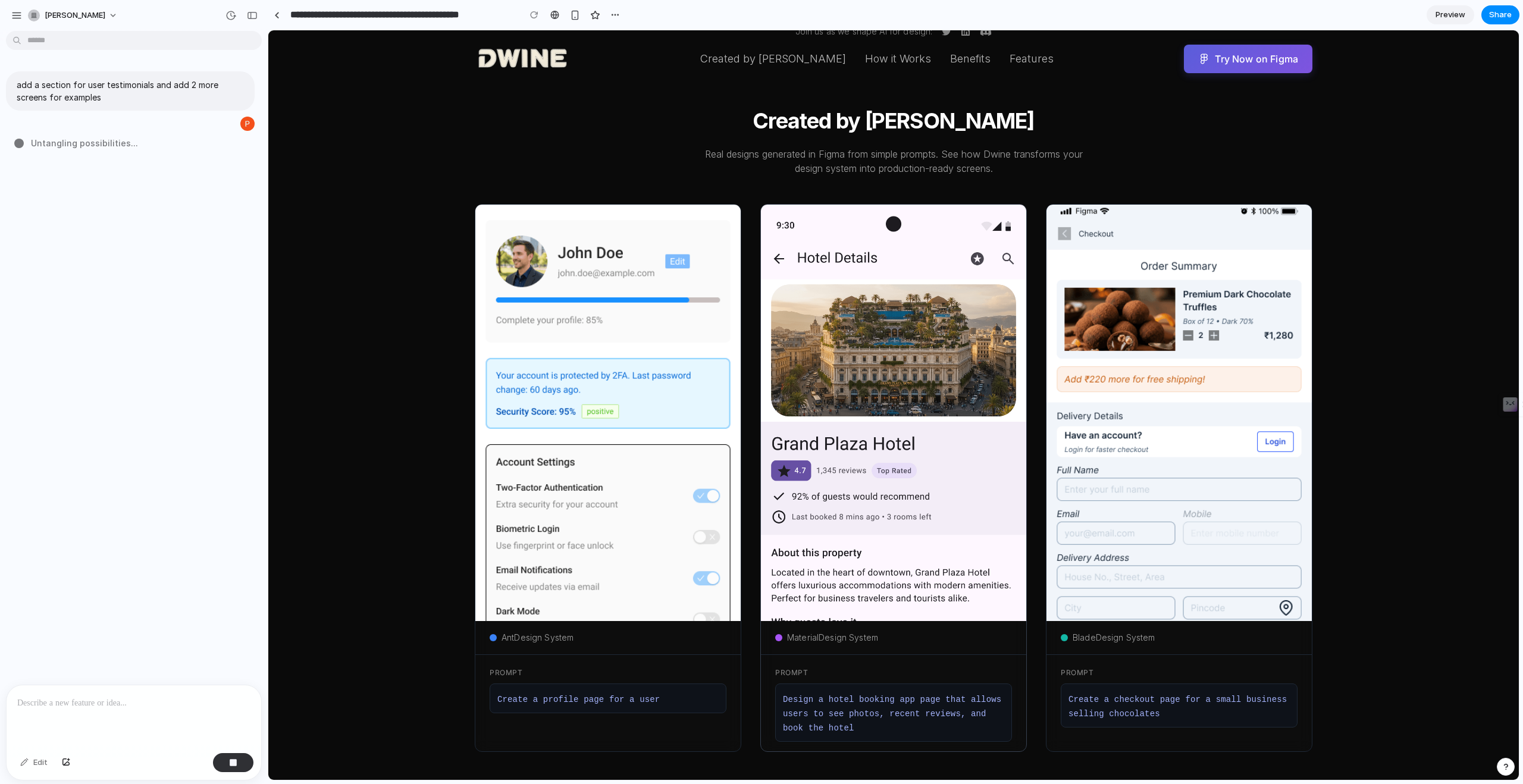
drag, startPoint x: 751, startPoint y: 420, endPoint x: 1014, endPoint y: 592, distance: 314.2
click at [1014, 592] on div "Ant Design System Prompt Create a profile page for a user Material Design Syste…" at bounding box center [893, 478] width 838 height 548
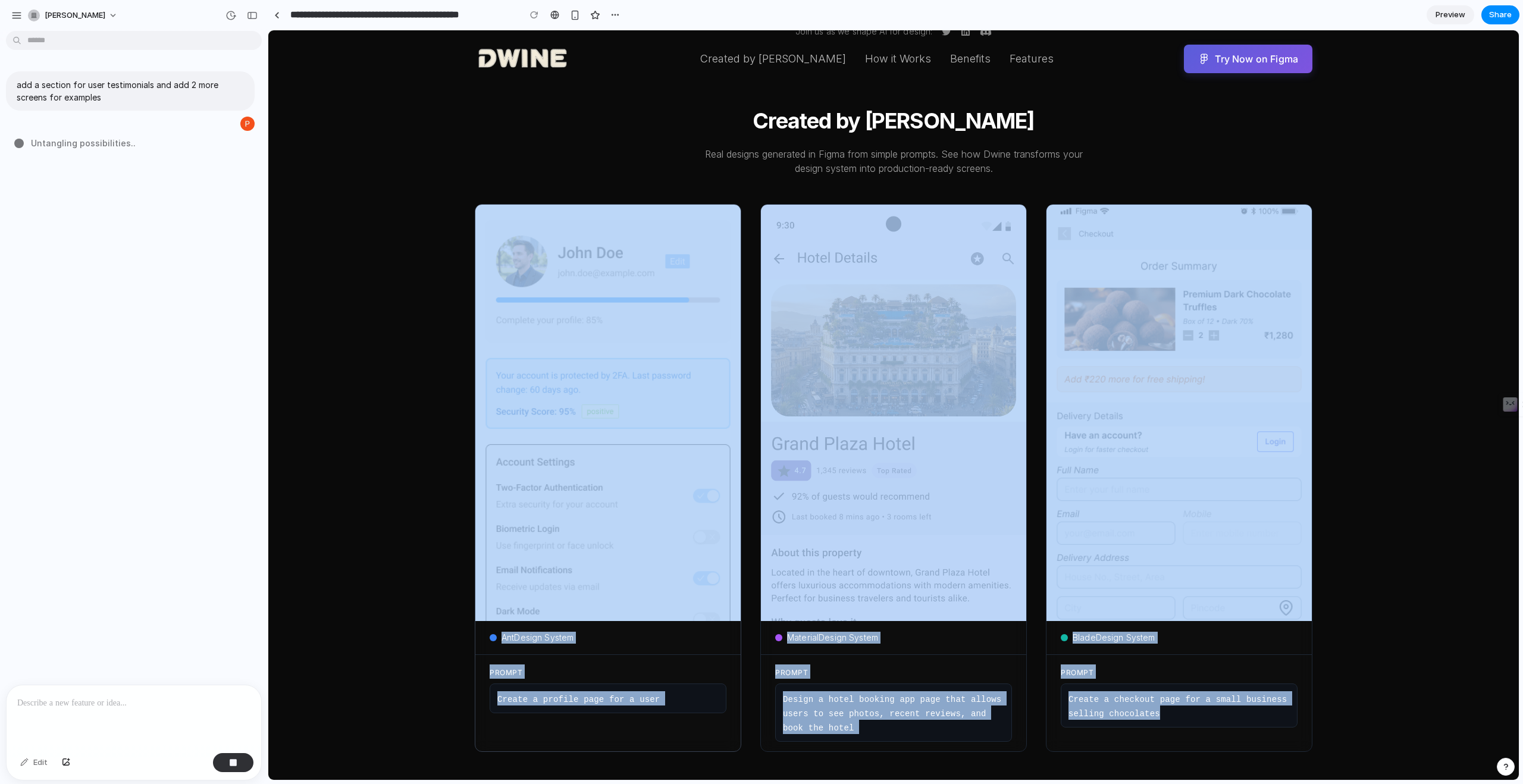
drag, startPoint x: 1351, startPoint y: 713, endPoint x: 558, endPoint y: 205, distance: 941.8
click at [558, 205] on section "Created by Dwine Real designs generated in Figma from simple prompts. See how D…" at bounding box center [894, 433] width 1250 height 715
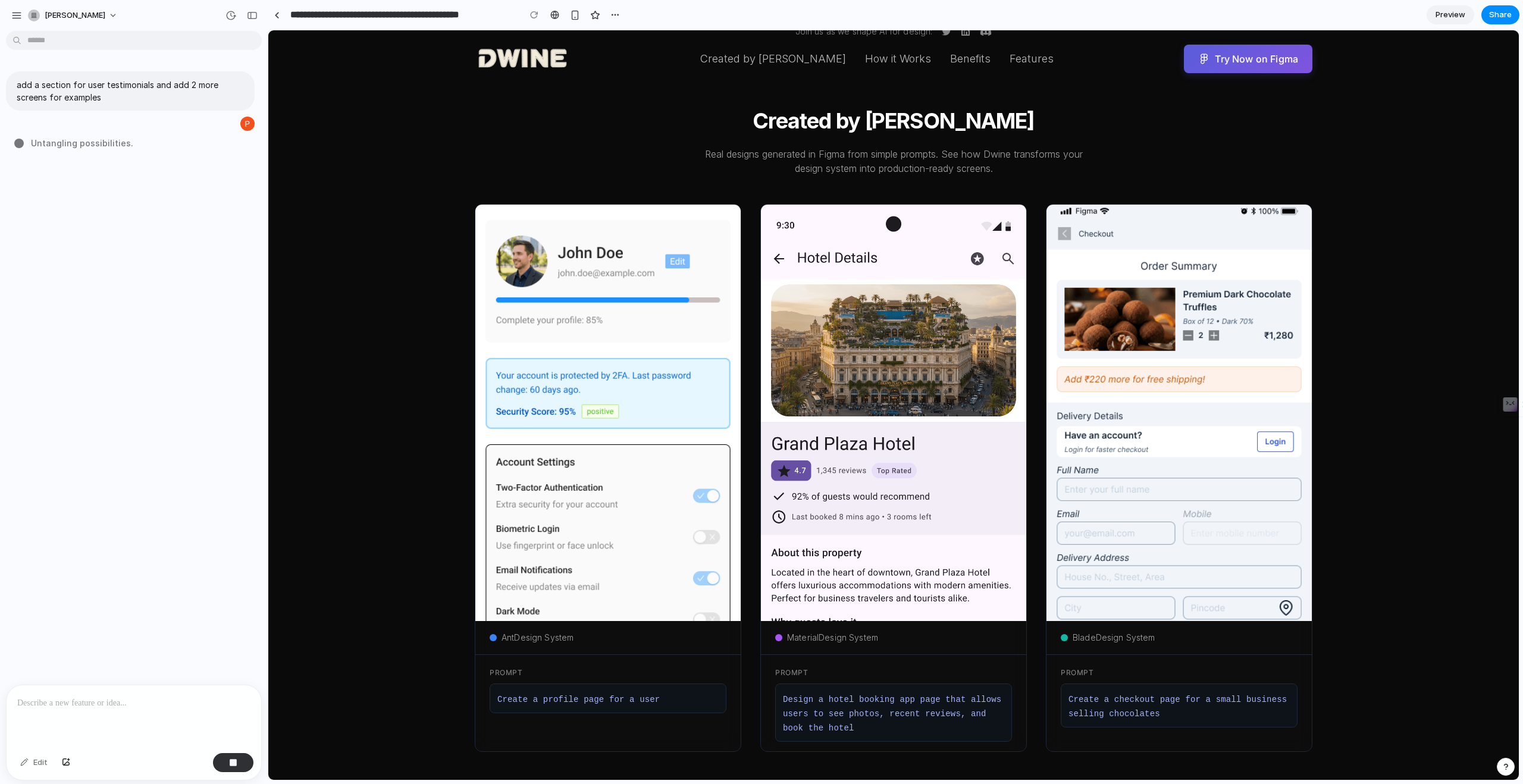
click at [501, 184] on div "Created by Dwine Real designs generated in Figma from simple prompts. See how D…" at bounding box center [894, 431] width 914 height 643
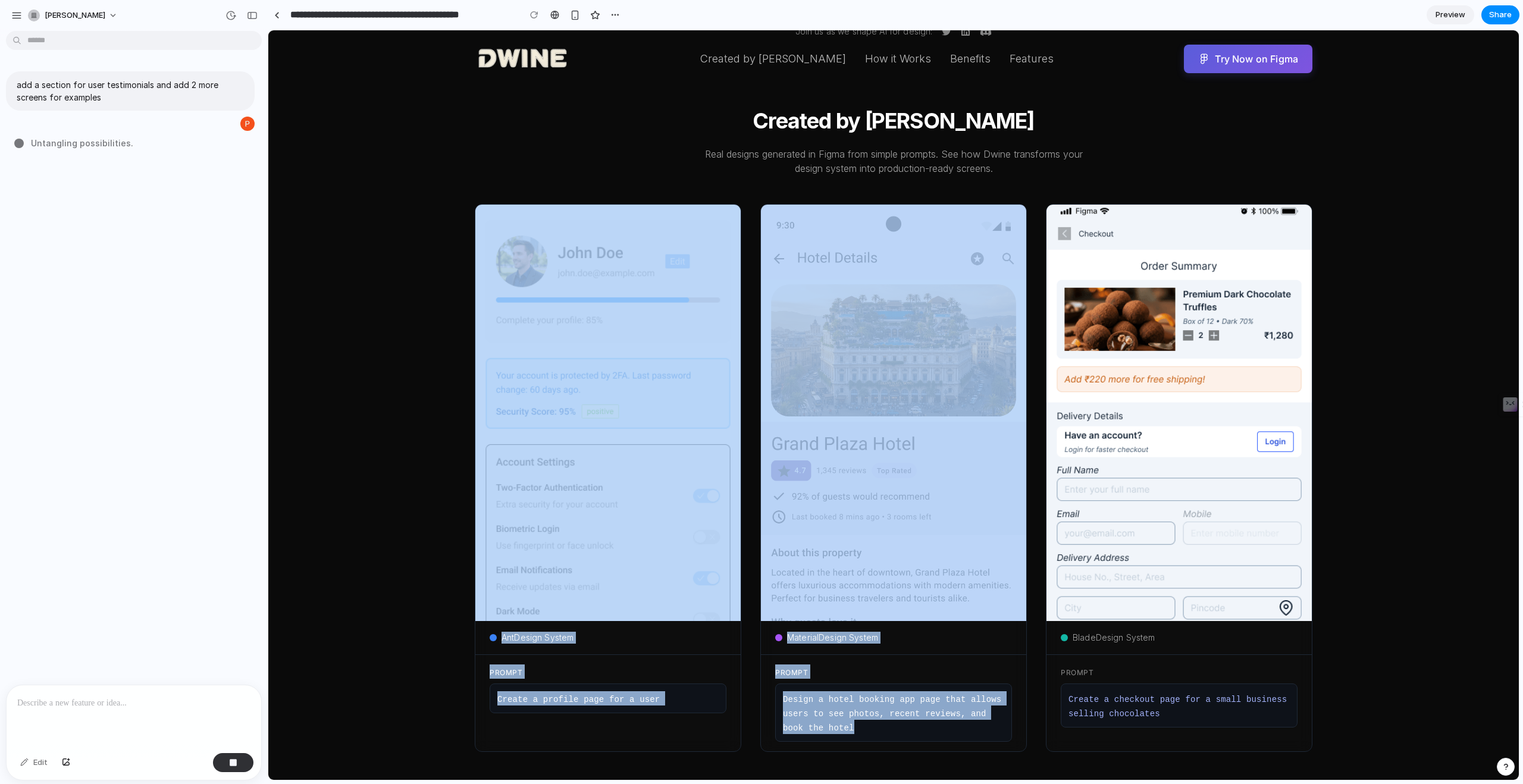
scroll to position [445, 0]
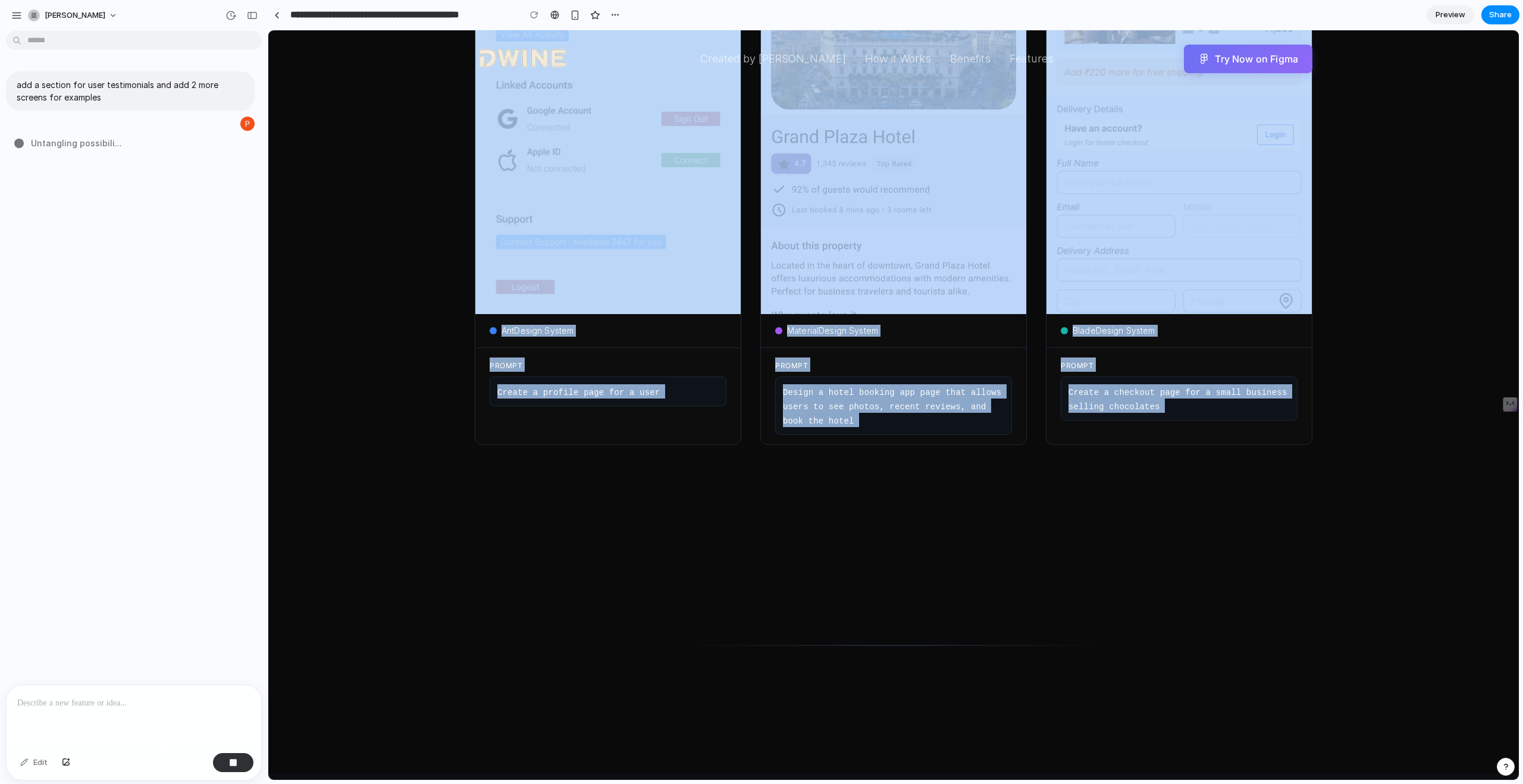
drag, startPoint x: 472, startPoint y: 184, endPoint x: 1229, endPoint y: 725, distance: 930.4
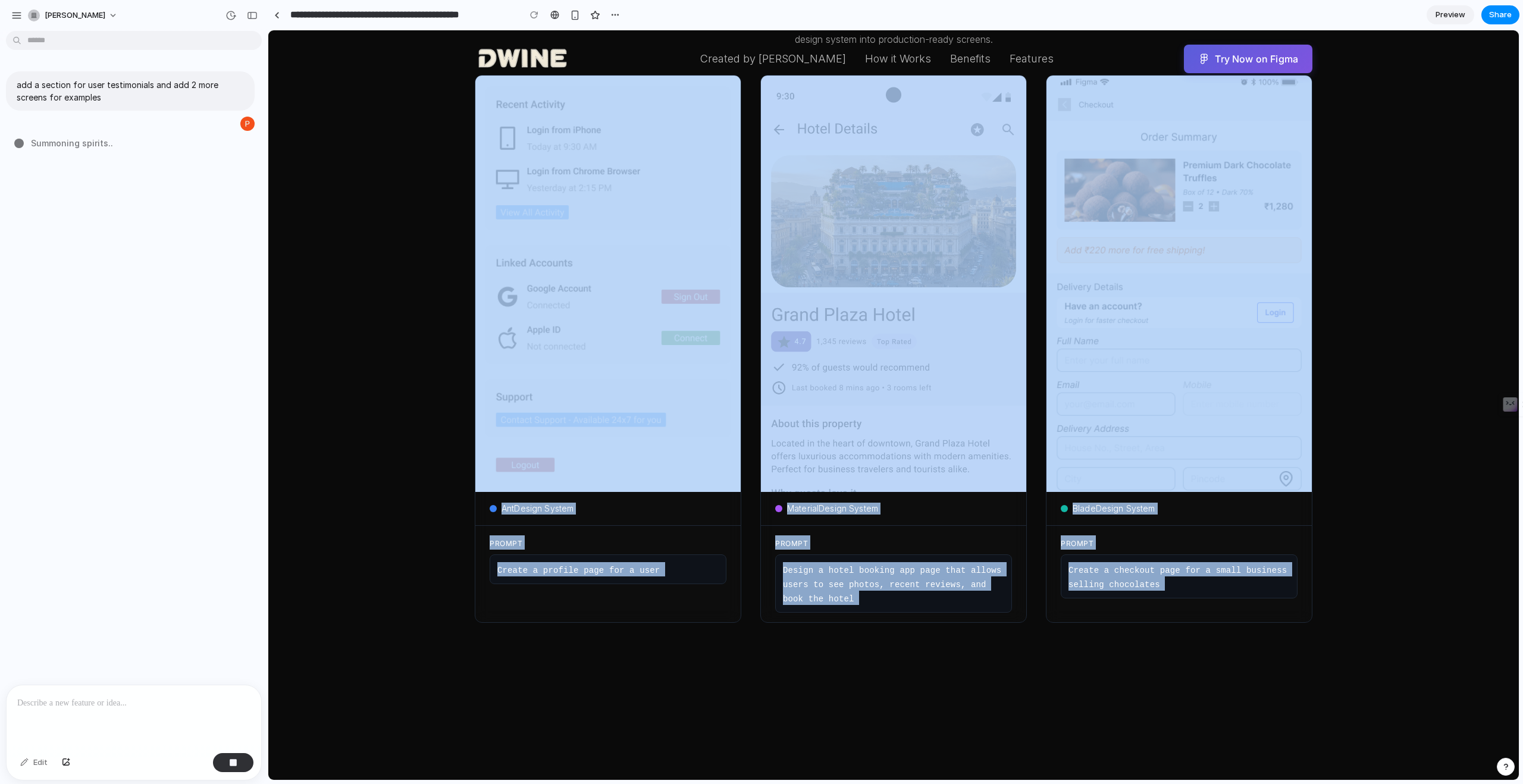
scroll to position [327, 0]
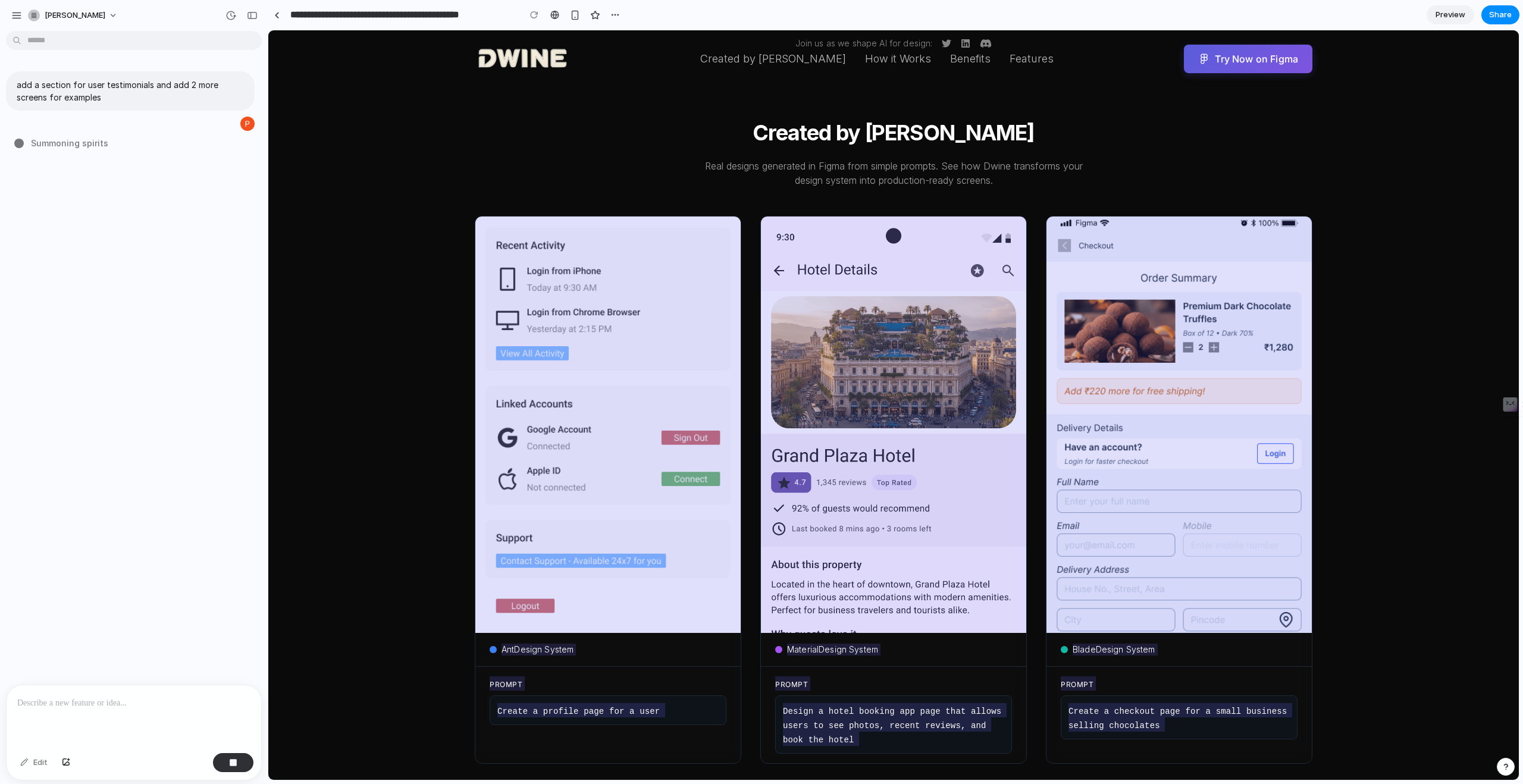
click at [1446, 15] on span "Preview" at bounding box center [1450, 15] width 30 height 12
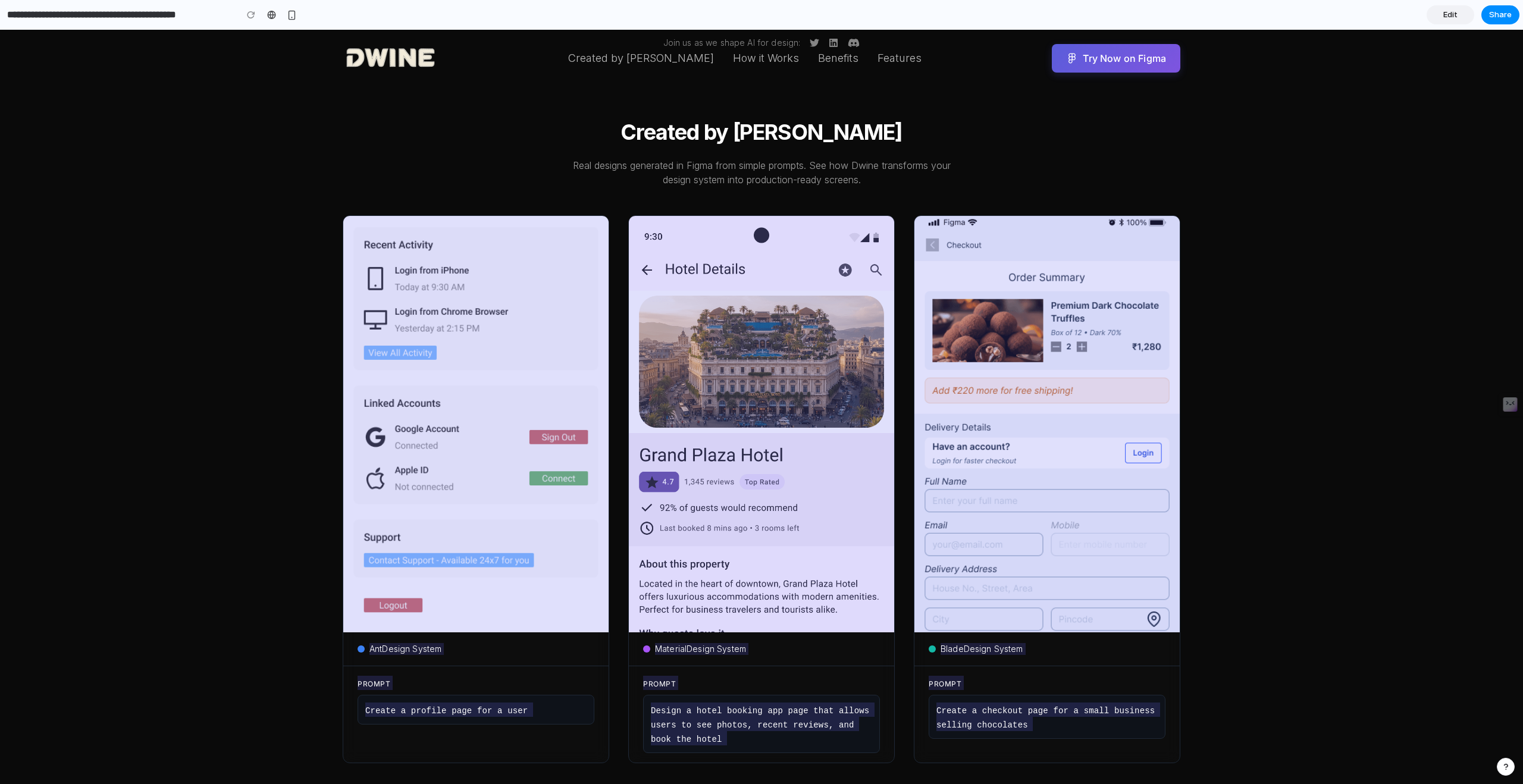
click at [1448, 13] on span "Edit" at bounding box center [1450, 15] width 14 height 12
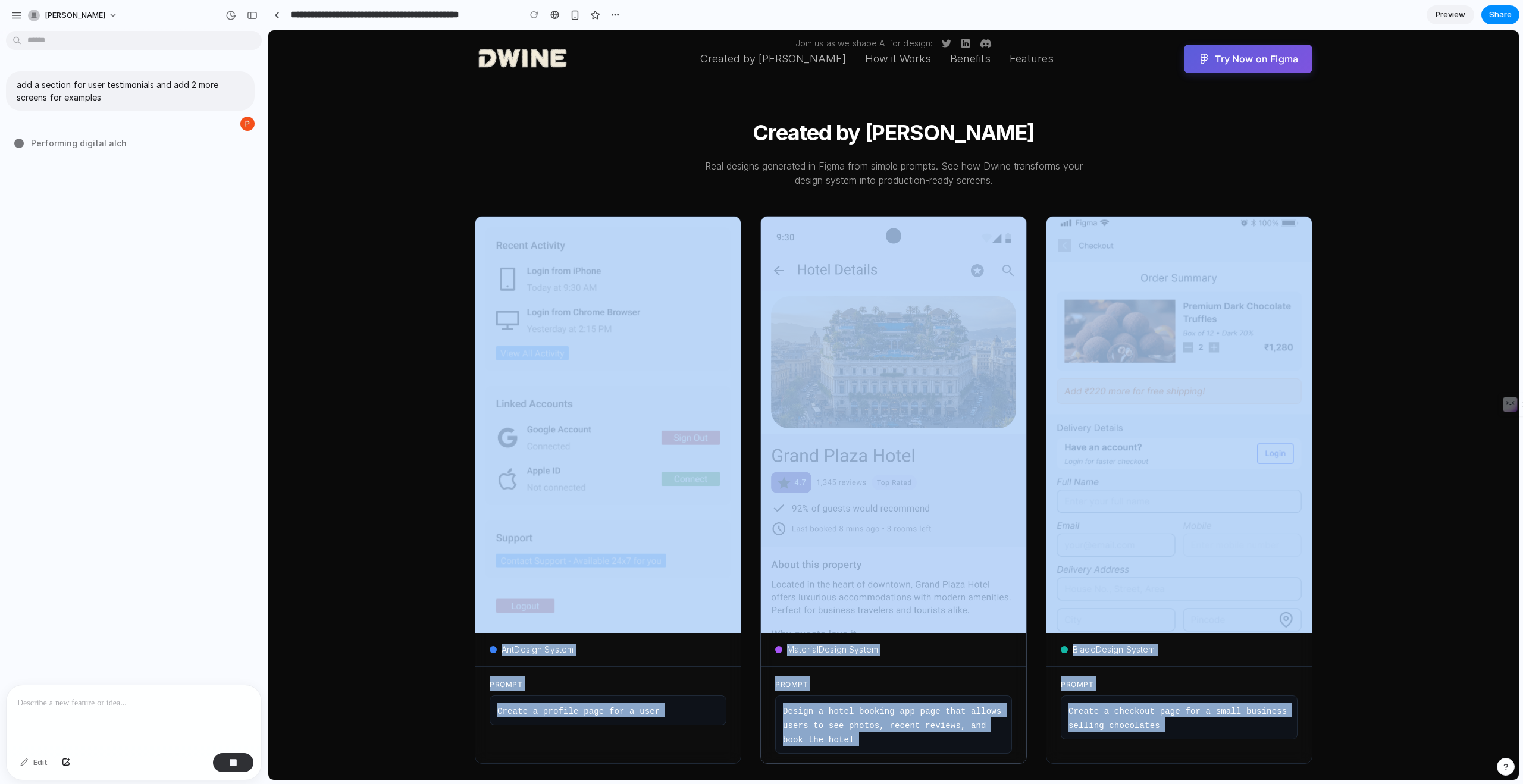
click at [926, 680] on div "Prompt" at bounding box center [894, 683] width 237 height 14
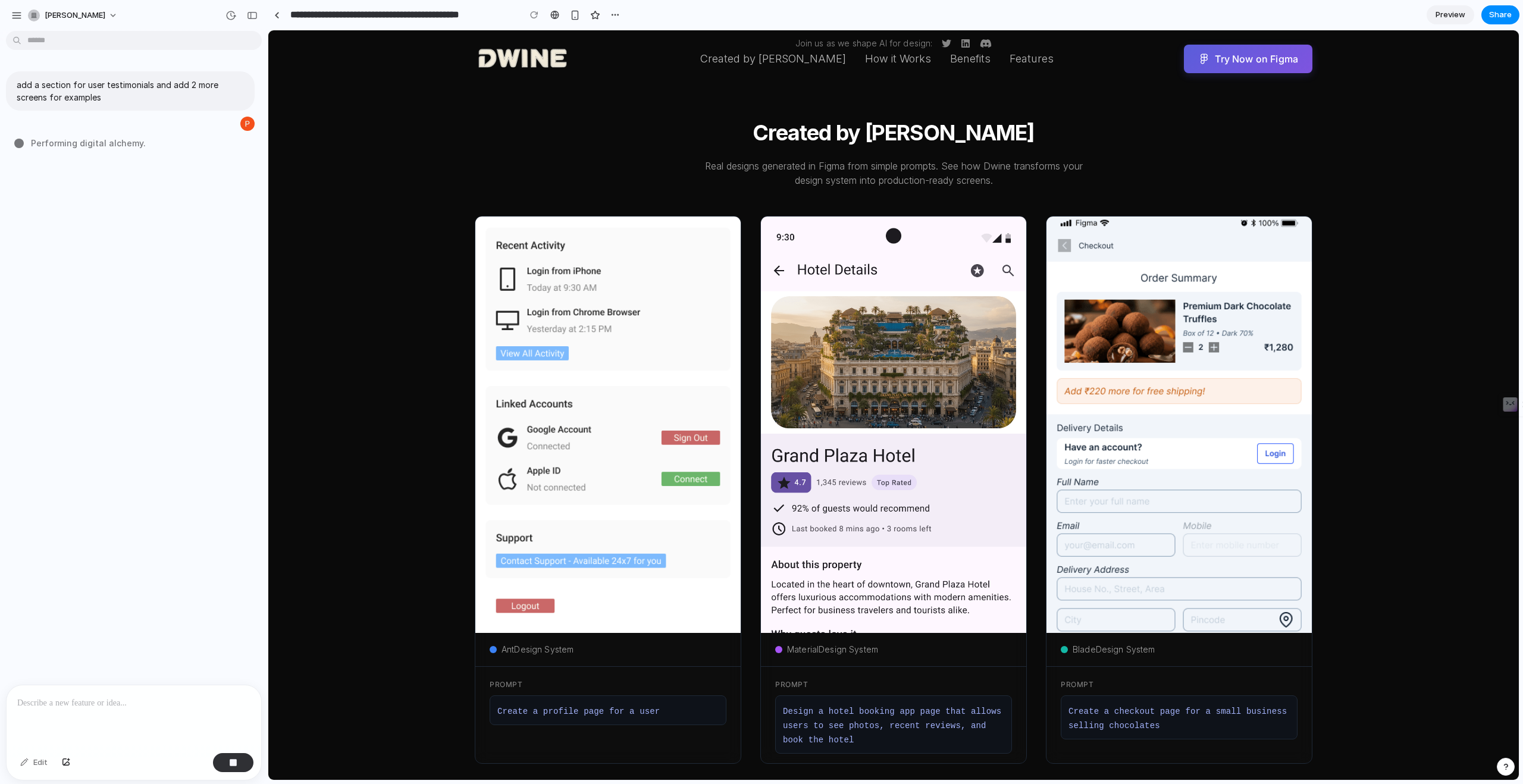
click at [1034, 643] on div "Ant Design System Prompt Create a profile page for a user Material Design Syste…" at bounding box center [893, 490] width 838 height 548
click at [1032, 666] on div "Ant Design System Prompt Create a profile page for a user Material Design Syste…" at bounding box center [893, 490] width 838 height 548
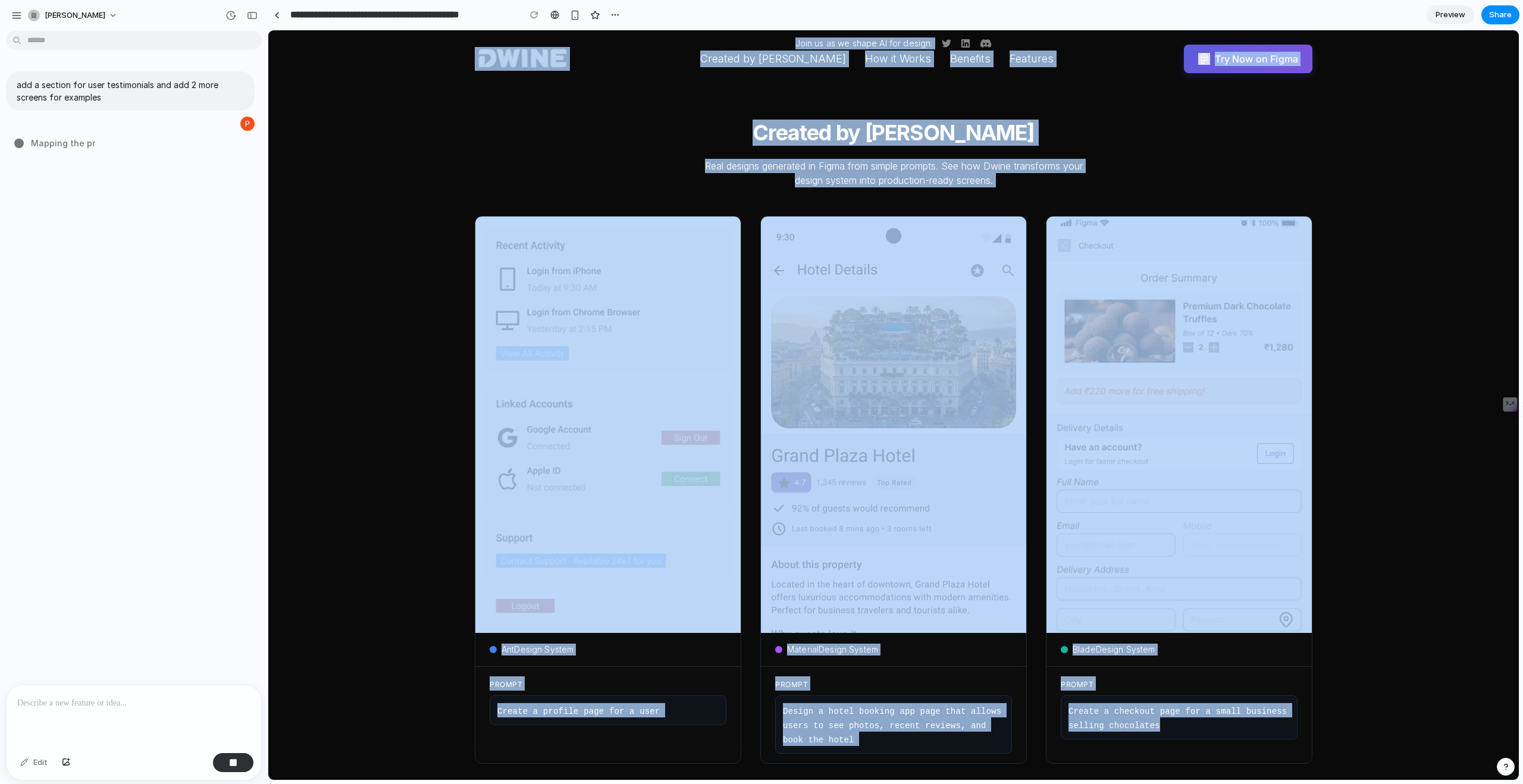
drag, startPoint x: 1338, startPoint y: 752, endPoint x: 619, endPoint y: 82, distance: 982.8
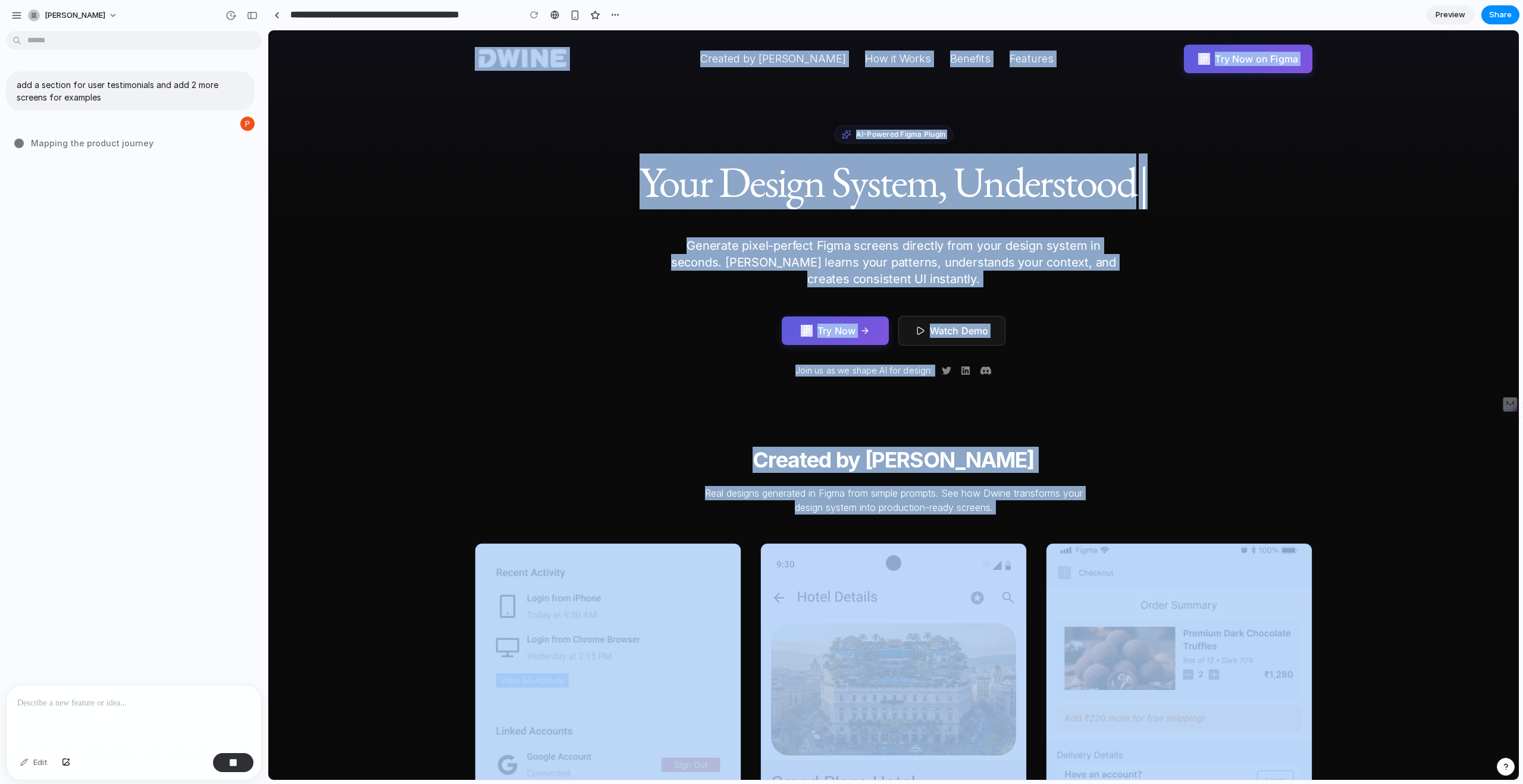
click at [798, 156] on span "Your Design System, Understood" at bounding box center [888, 181] width 497 height 56
drag, startPoint x: 678, startPoint y: 48, endPoint x: 1275, endPoint y: 783, distance: 946.9
drag, startPoint x: 1336, startPoint y: 742, endPoint x: 700, endPoint y: 42, distance: 945.8
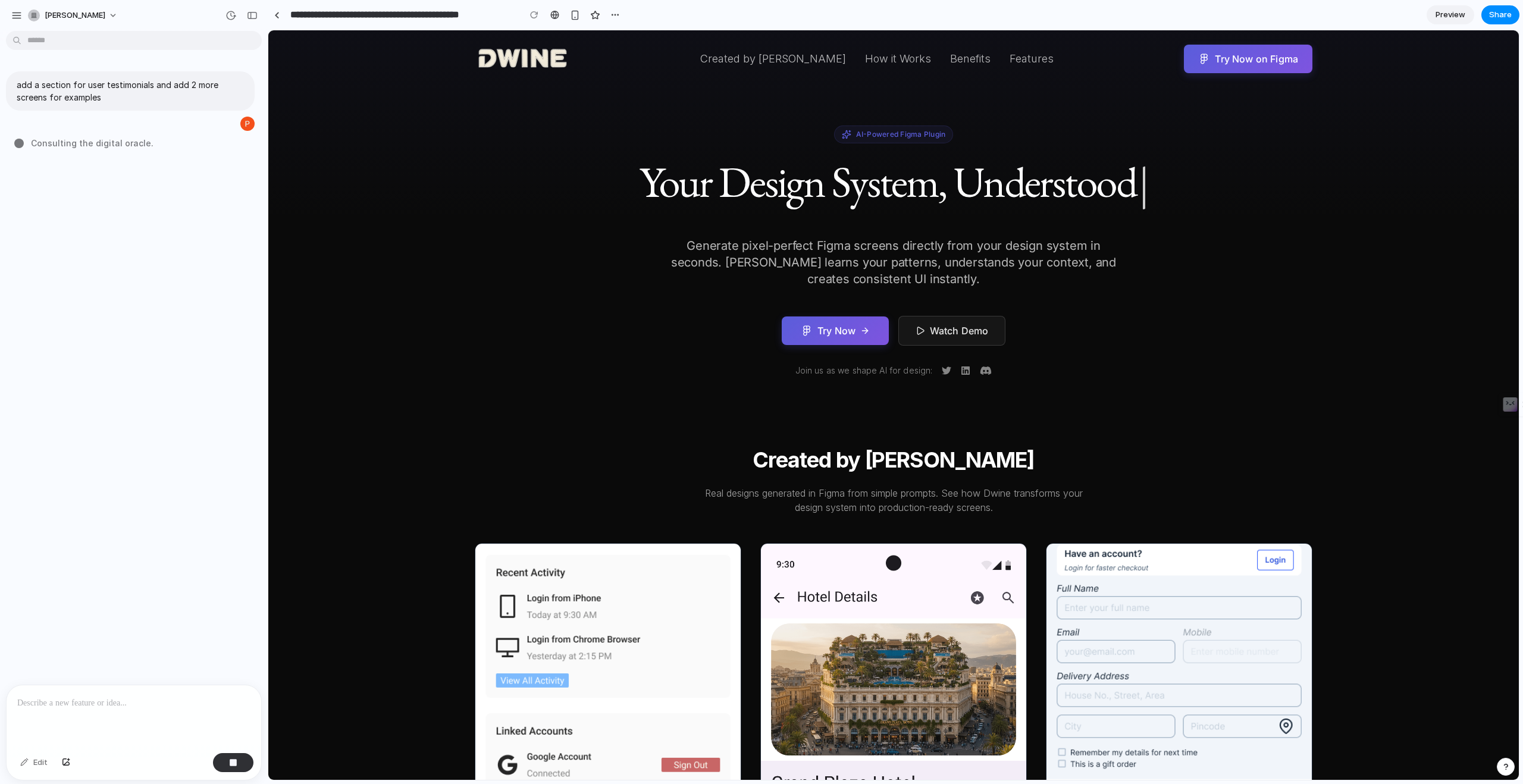
click at [706, 48] on div "Created by Dwine How it Works Benefits Features Try Now on Figma" at bounding box center [893, 59] width 838 height 28
click at [853, 329] on span "Try Now" at bounding box center [837, 330] width 38 height 14
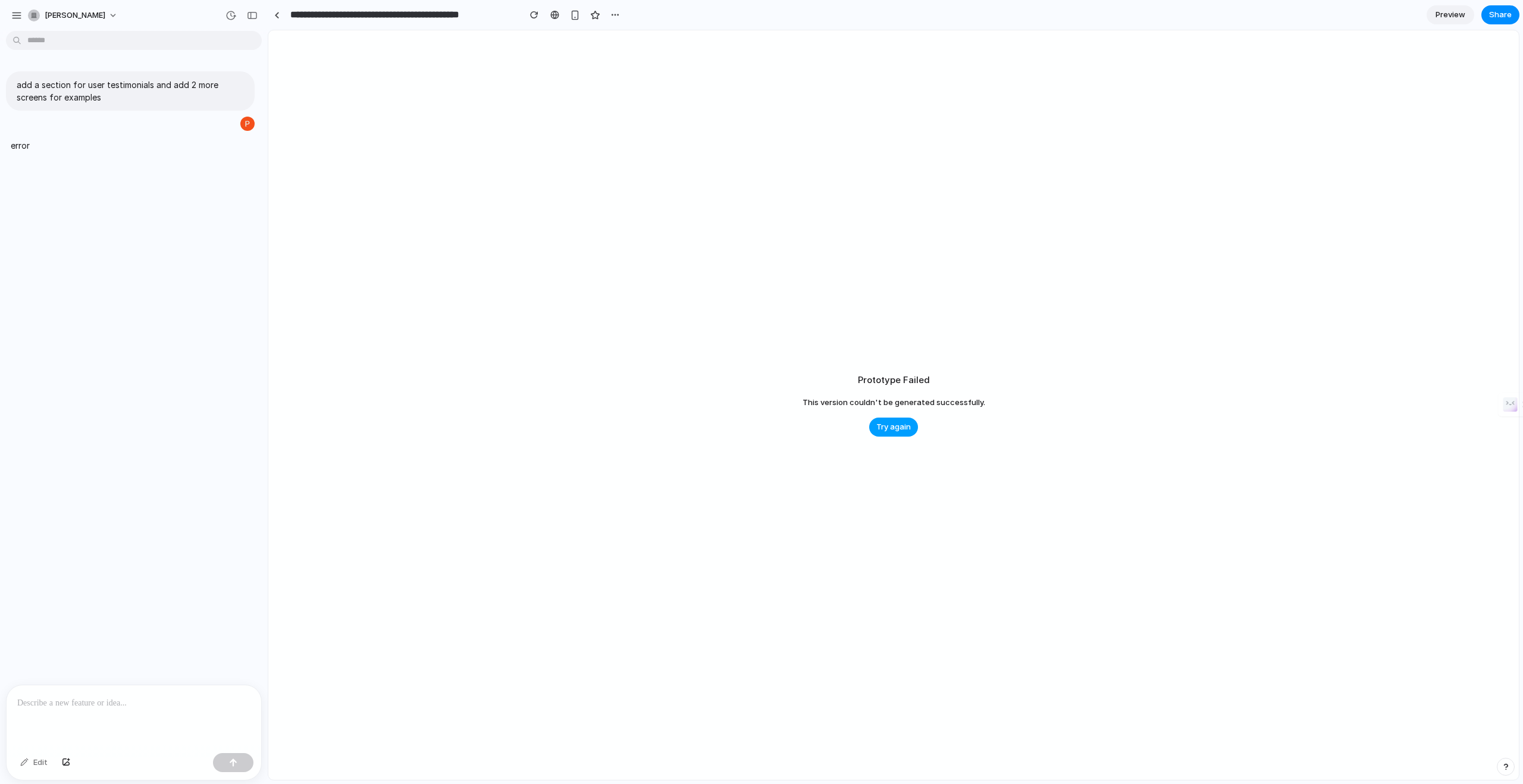
click at [907, 420] on button "Try again" at bounding box center [893, 427] width 48 height 19
click at [884, 418] on button "Try again" at bounding box center [893, 427] width 48 height 19
click at [894, 428] on span "Try again" at bounding box center [893, 427] width 34 height 12
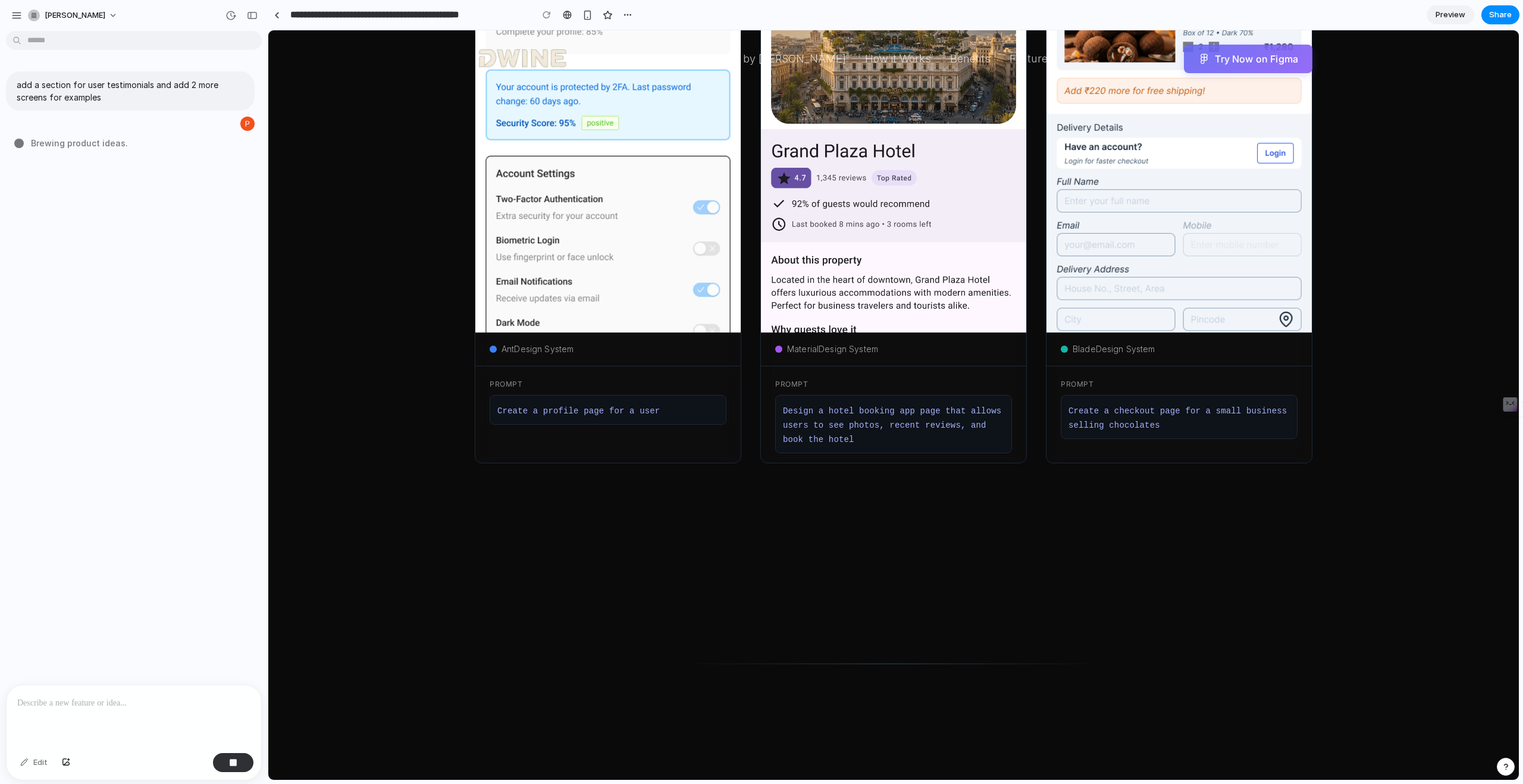
scroll to position [5, 0]
click at [813, 427] on code "Design a hotel booking app page that allows users to see photos, recent reviews…" at bounding box center [892, 425] width 218 height 38
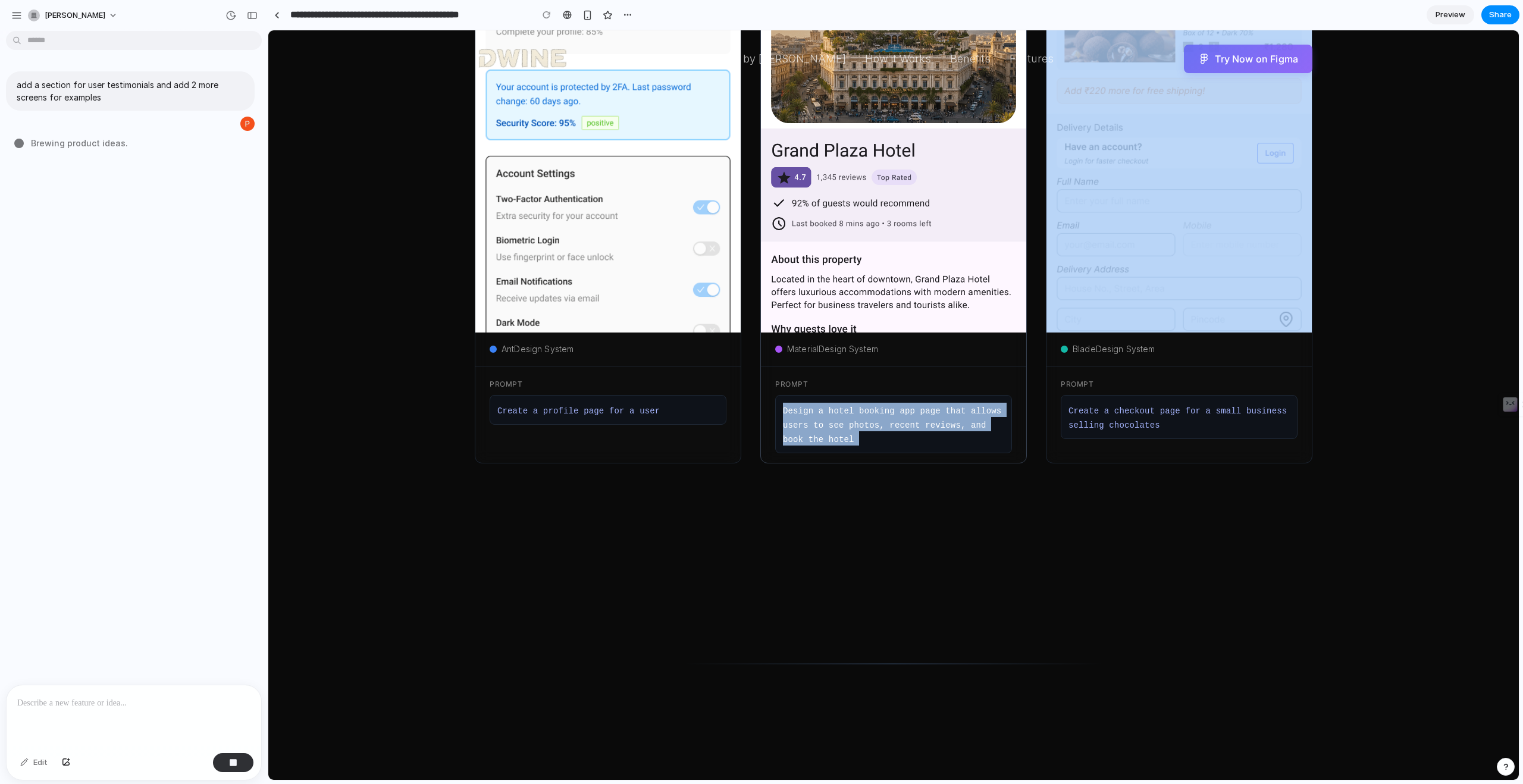
click at [813, 427] on code "Design a hotel booking app page that allows users to see photos, recent reviews…" at bounding box center [892, 425] width 218 height 38
click at [813, 426] on code "Design a hotel booking app page that allows users to see photos, recent reviews…" at bounding box center [892, 425] width 218 height 38
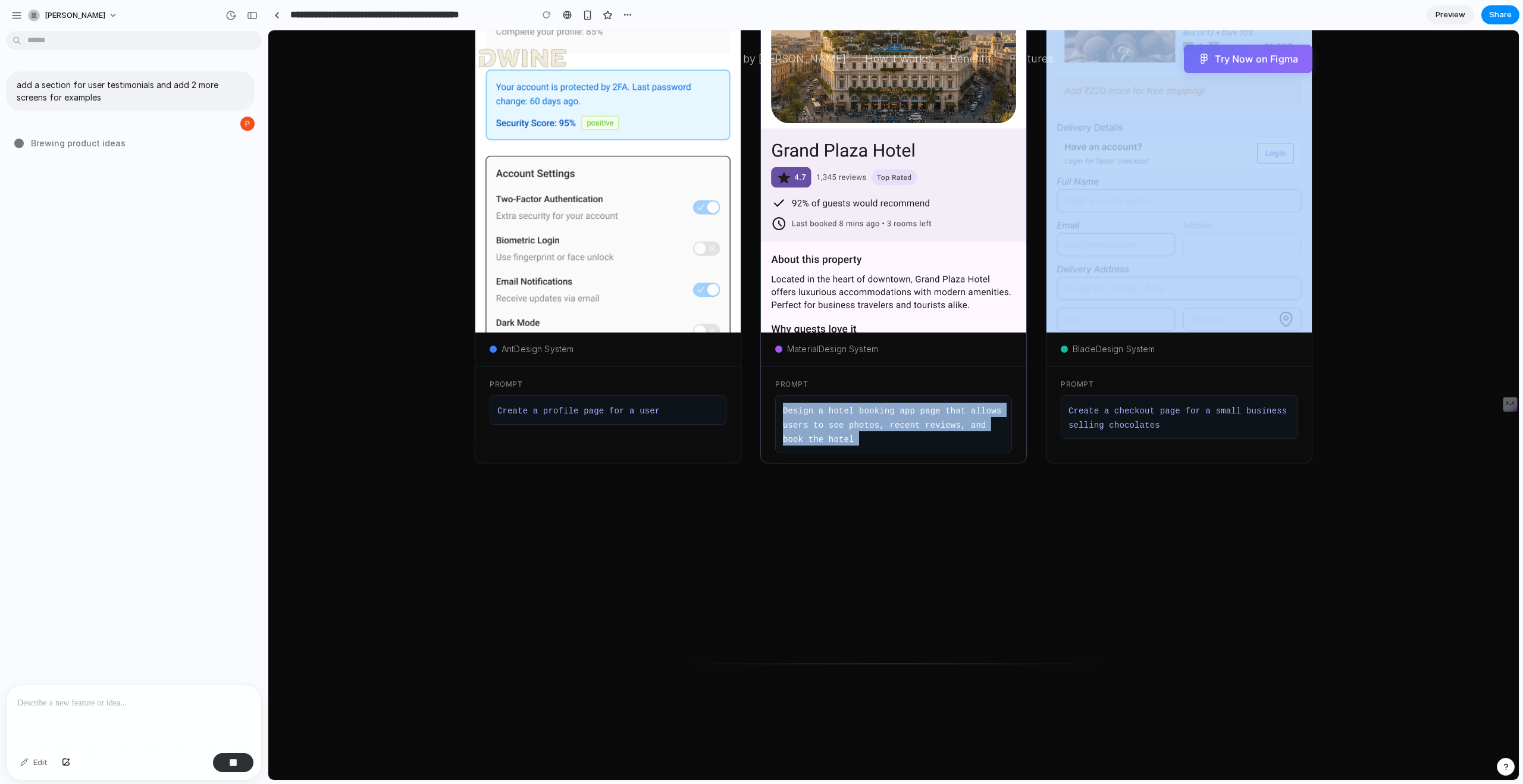
click at [813, 426] on code "Design a hotel booking app page that allows users to see photos, recent reviews…" at bounding box center [892, 425] width 218 height 38
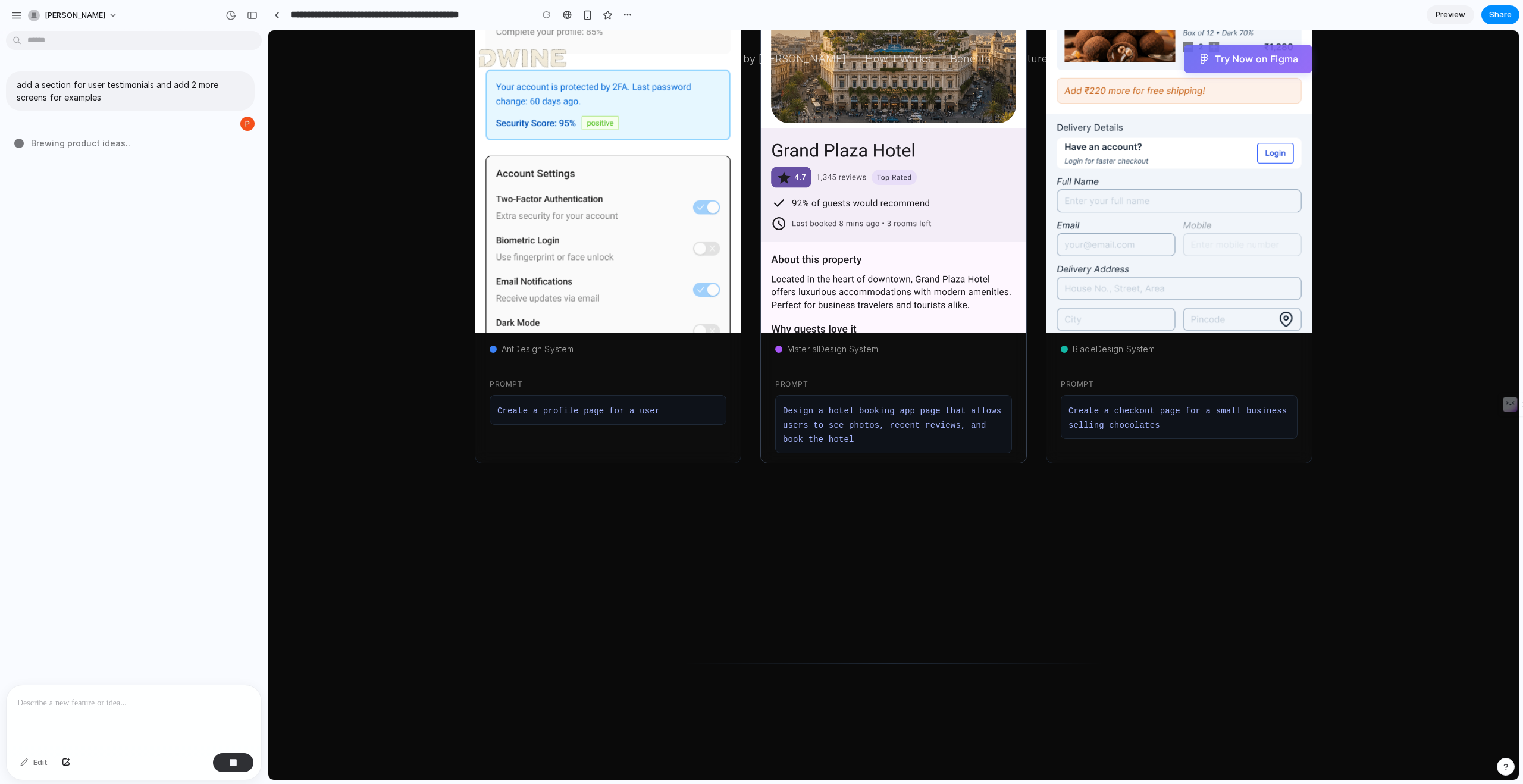
click at [935, 439] on div "Design a hotel booking app page that allows users to see photos, recent reviews…" at bounding box center [894, 424] width 237 height 59
click at [1132, 429] on code "Create a checkout page for a small business selling chocolates" at bounding box center [1178, 418] width 218 height 24
click at [540, 413] on code "Create a profile page for a user" at bounding box center [578, 411] width 162 height 9
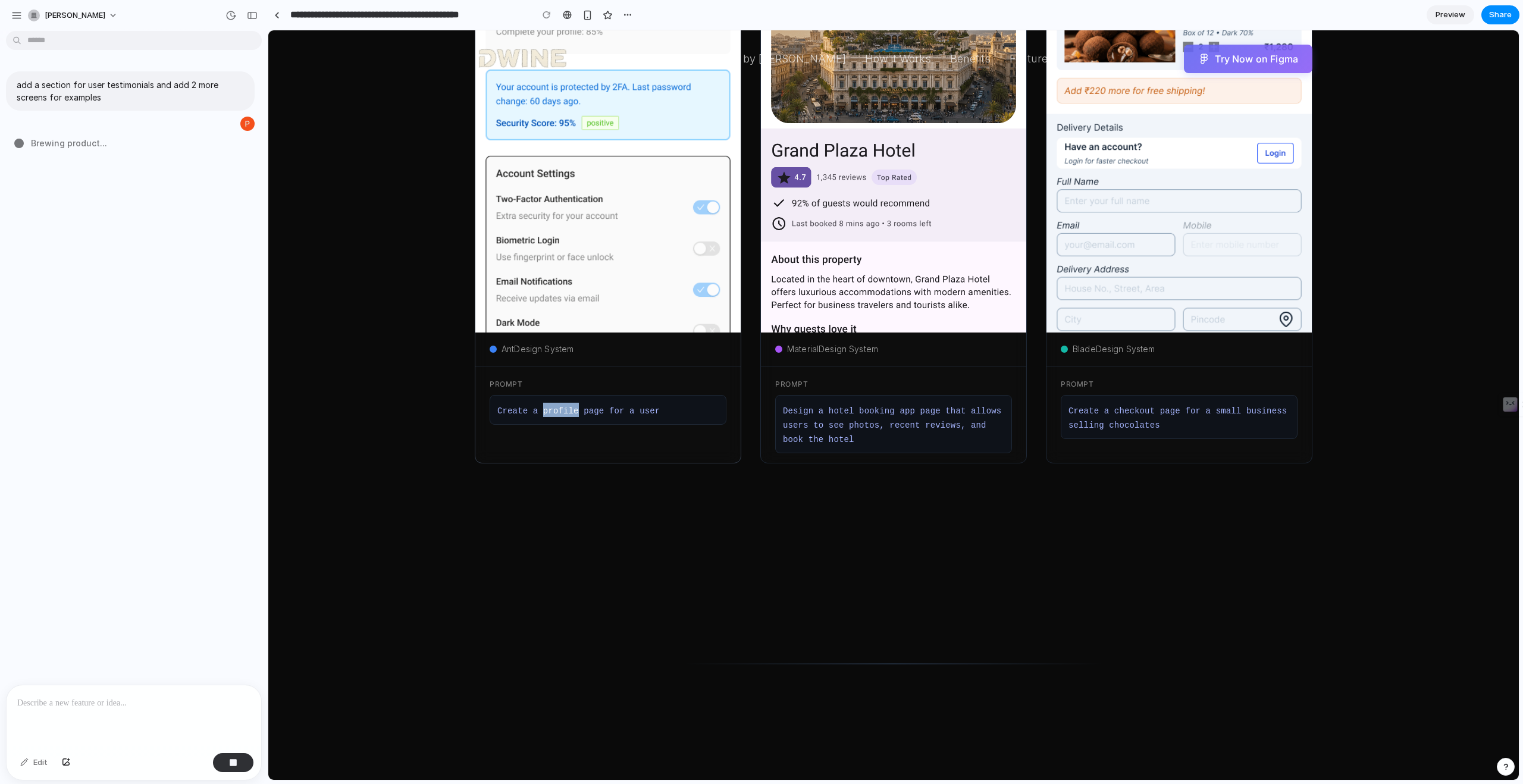
click at [540, 413] on code "Create a profile page for a user" at bounding box center [578, 411] width 162 height 9
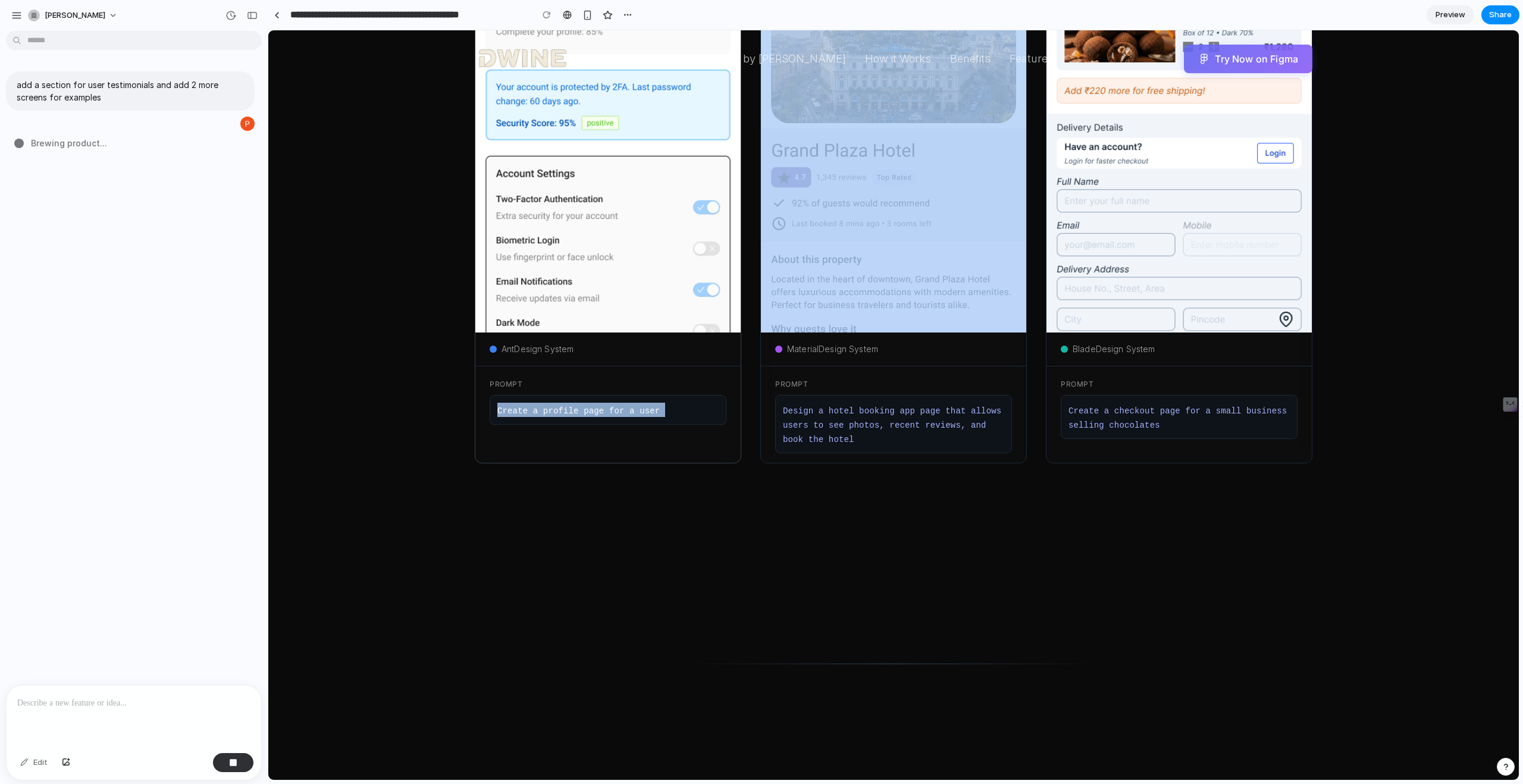
click at [540, 413] on code "Create a profile page for a user" at bounding box center [578, 411] width 162 height 9
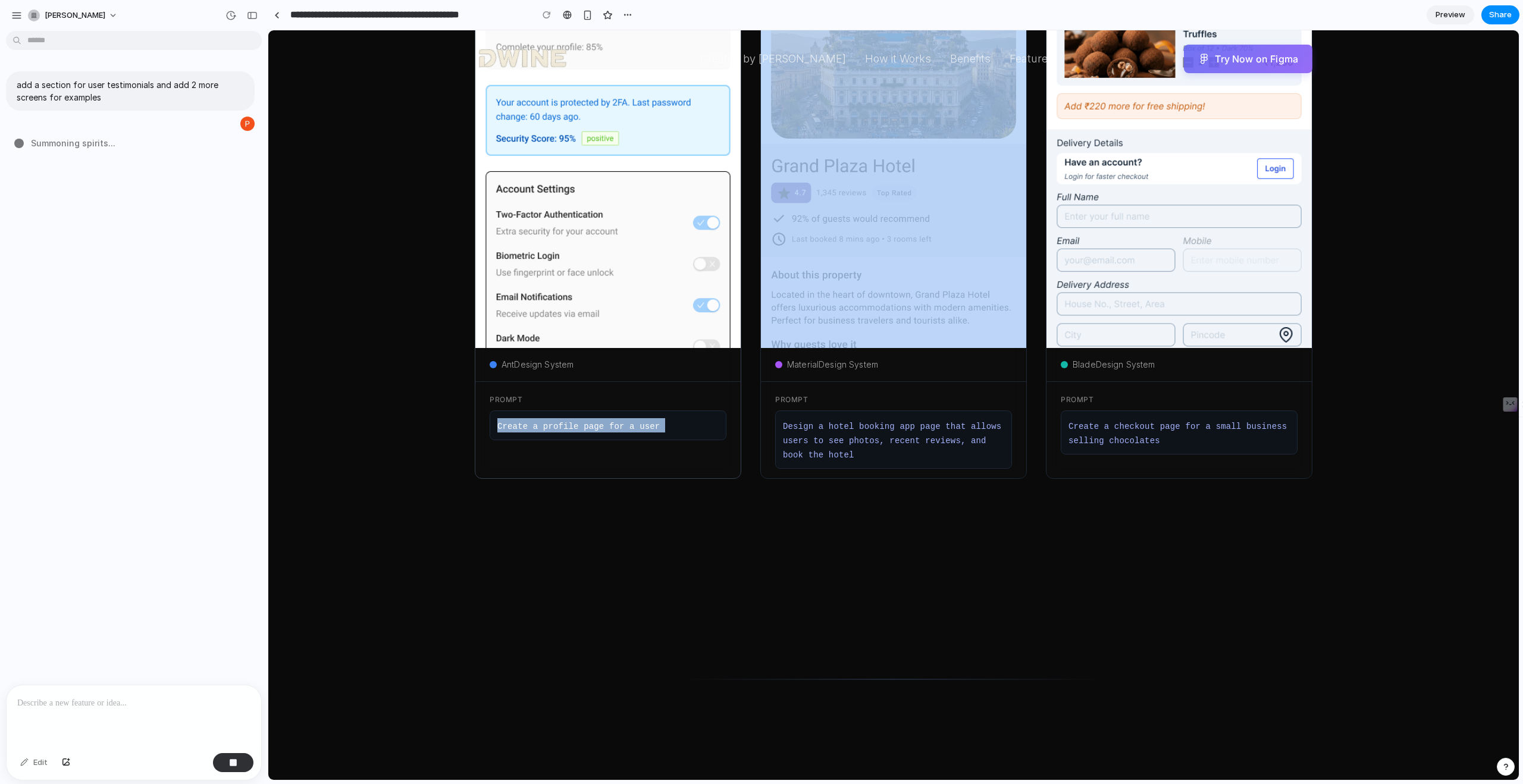
scroll to position [0, 0]
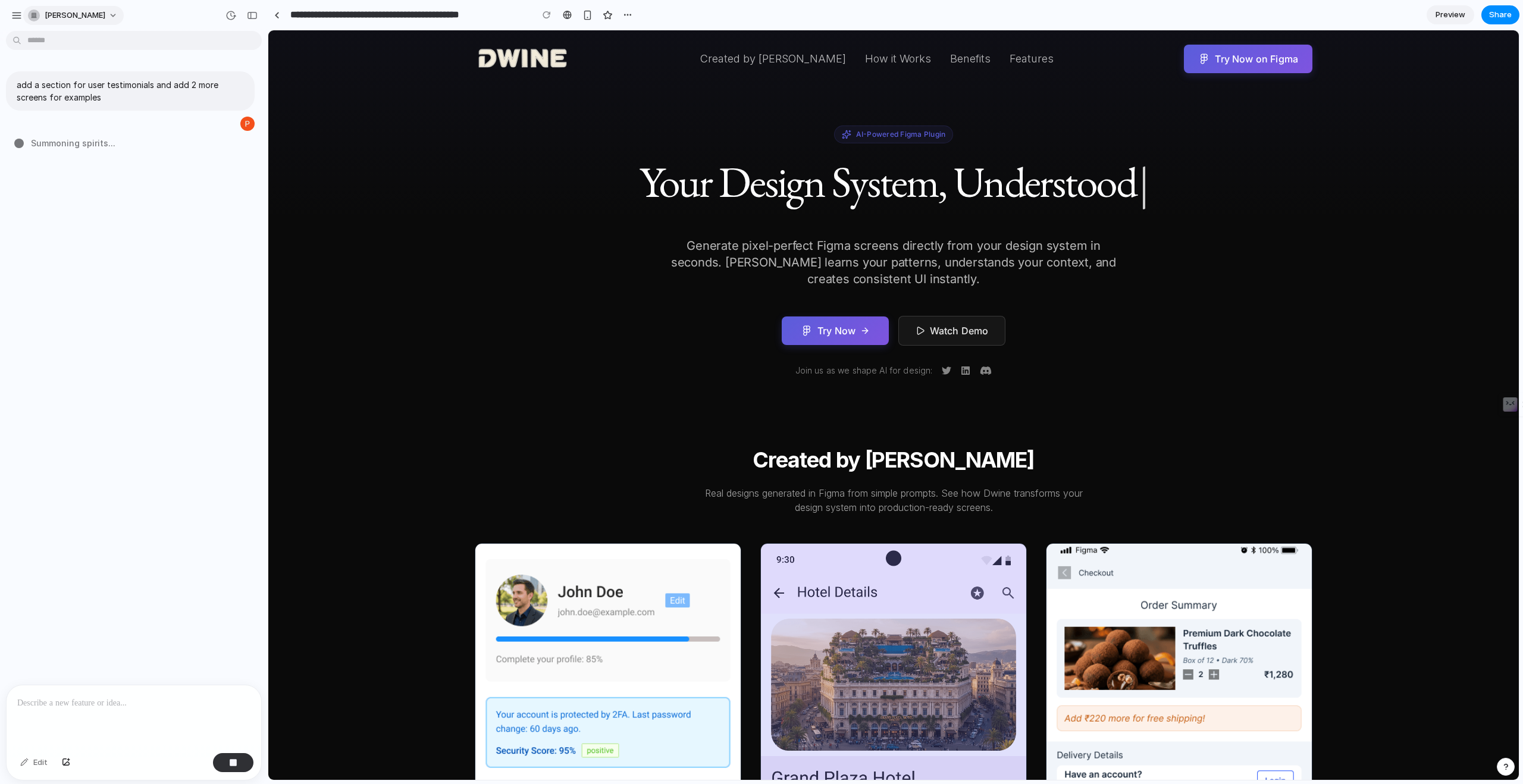
click at [50, 13] on span "[PERSON_NAME]" at bounding box center [75, 15] width 61 height 12
click at [12, 9] on div "Settings Invite members Change theme Sign out" at bounding box center [761, 392] width 1523 height 784
click at [23, 22] on div "[PERSON_NAME]" at bounding box center [67, 15] width 113 height 19
click at [20, 19] on div "button" at bounding box center [17, 15] width 11 height 11
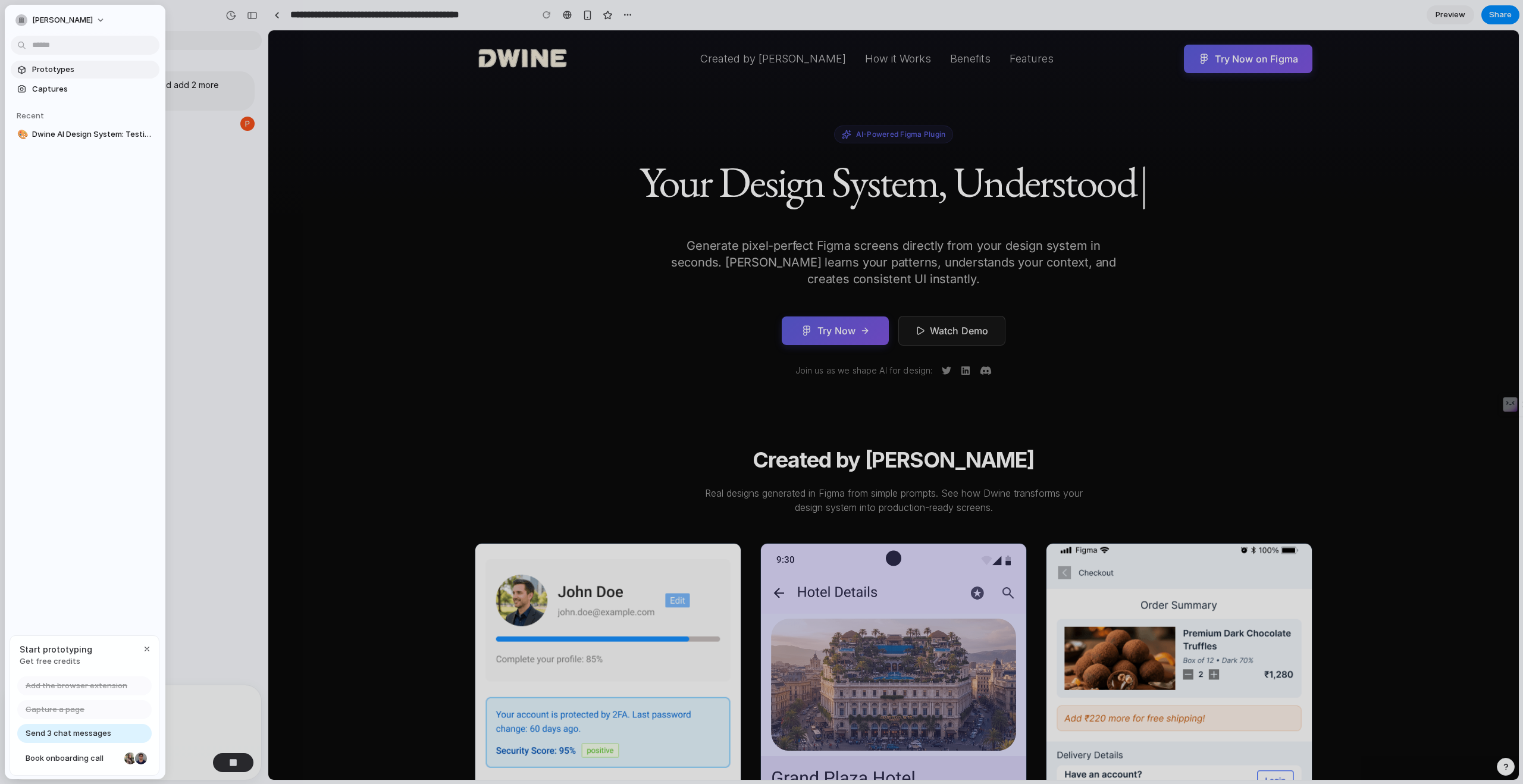
click at [43, 73] on span "Prototypes" at bounding box center [94, 70] width 122 height 12
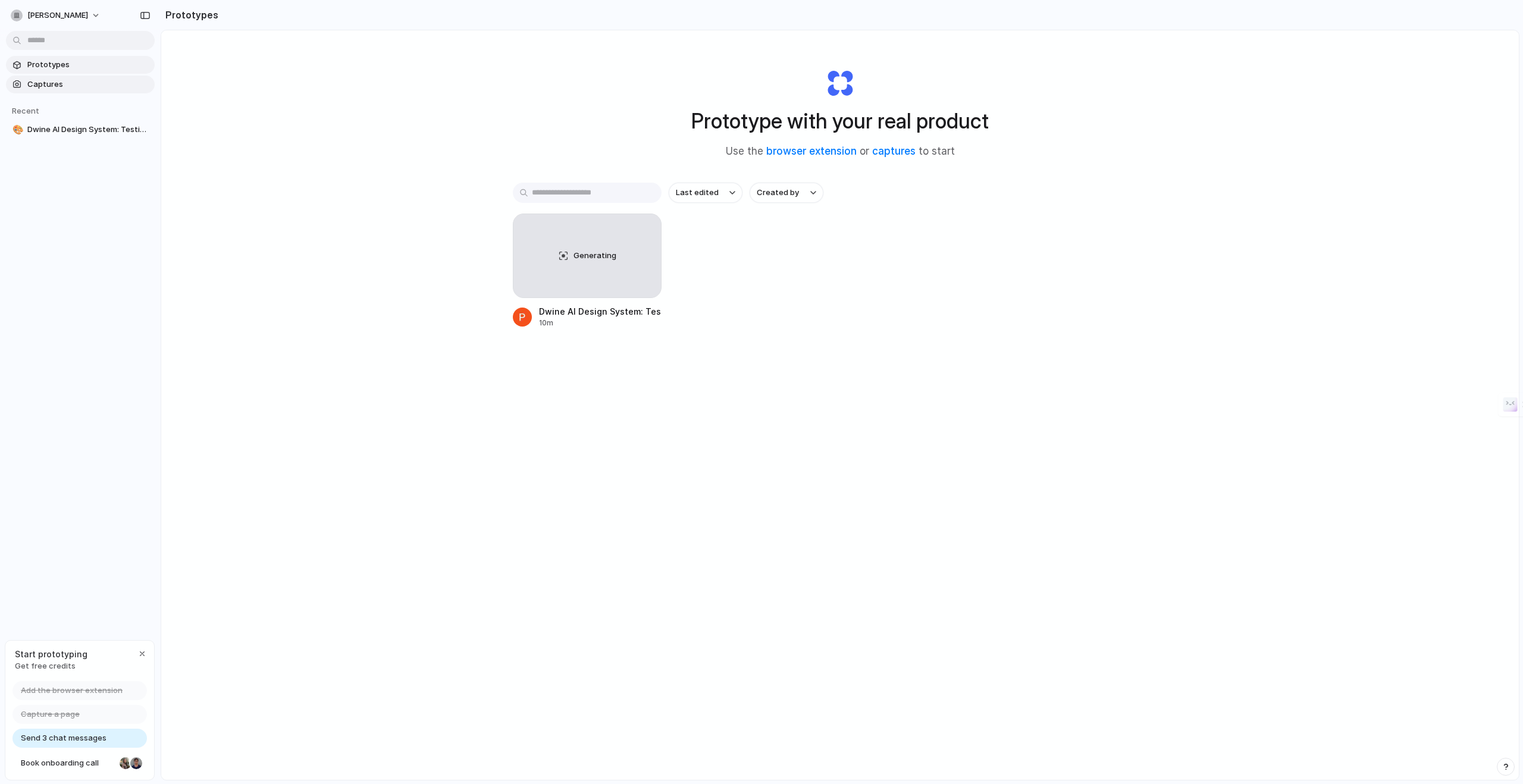
click at [57, 81] on span "Captures" at bounding box center [89, 85] width 122 height 12
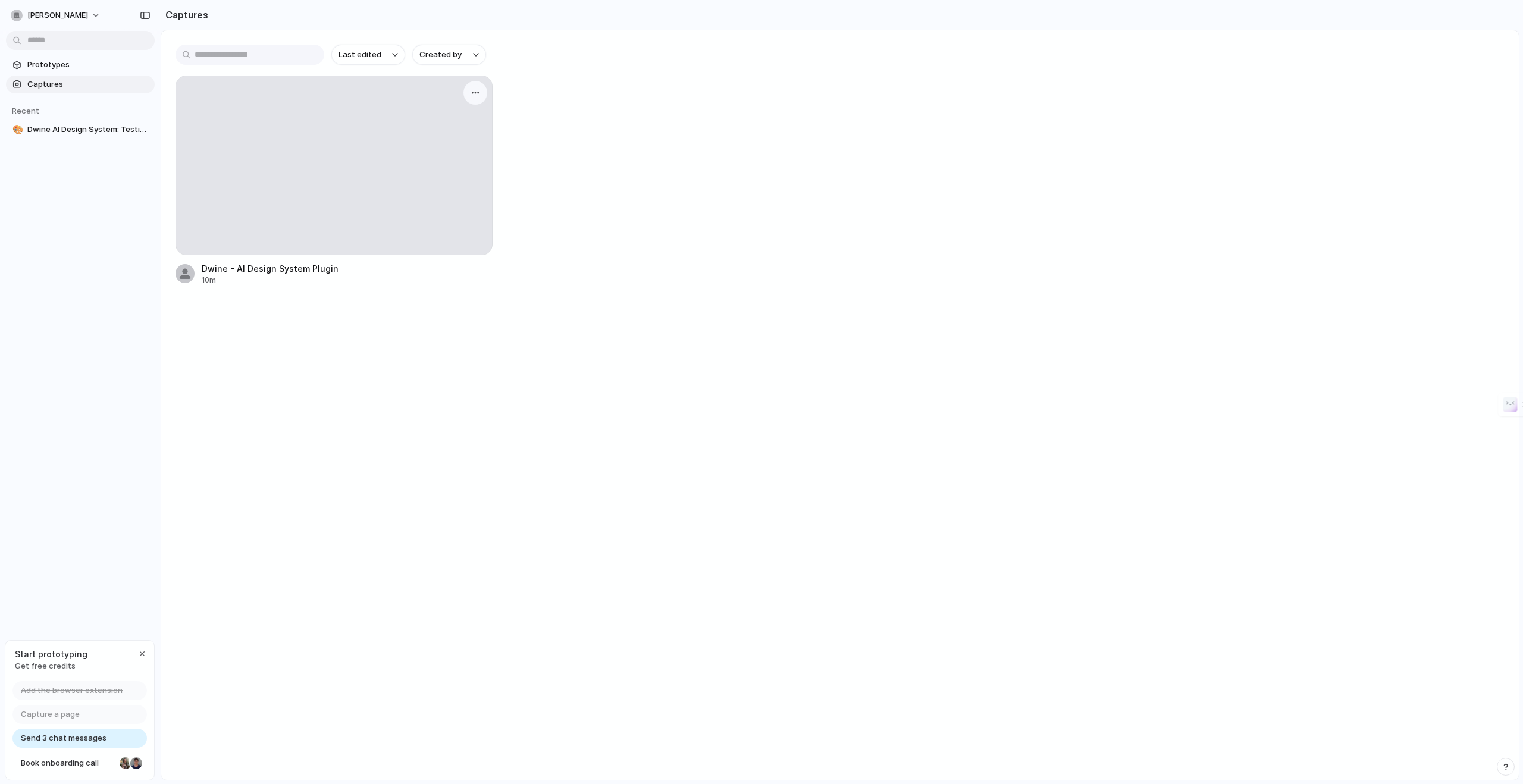
drag, startPoint x: 297, startPoint y: 345, endPoint x: 238, endPoint y: 119, distance: 233.6
click at [238, 119] on main "Last edited Created by Dwine - AI Design System Plugin 10m" at bounding box center [840, 405] width 1359 height 751
click at [73, 760] on span "Book onboarding call" at bounding box center [68, 763] width 94 height 12
click at [316, 153] on div at bounding box center [334, 165] width 316 height 178
click at [344, 194] on div at bounding box center [334, 165] width 316 height 178
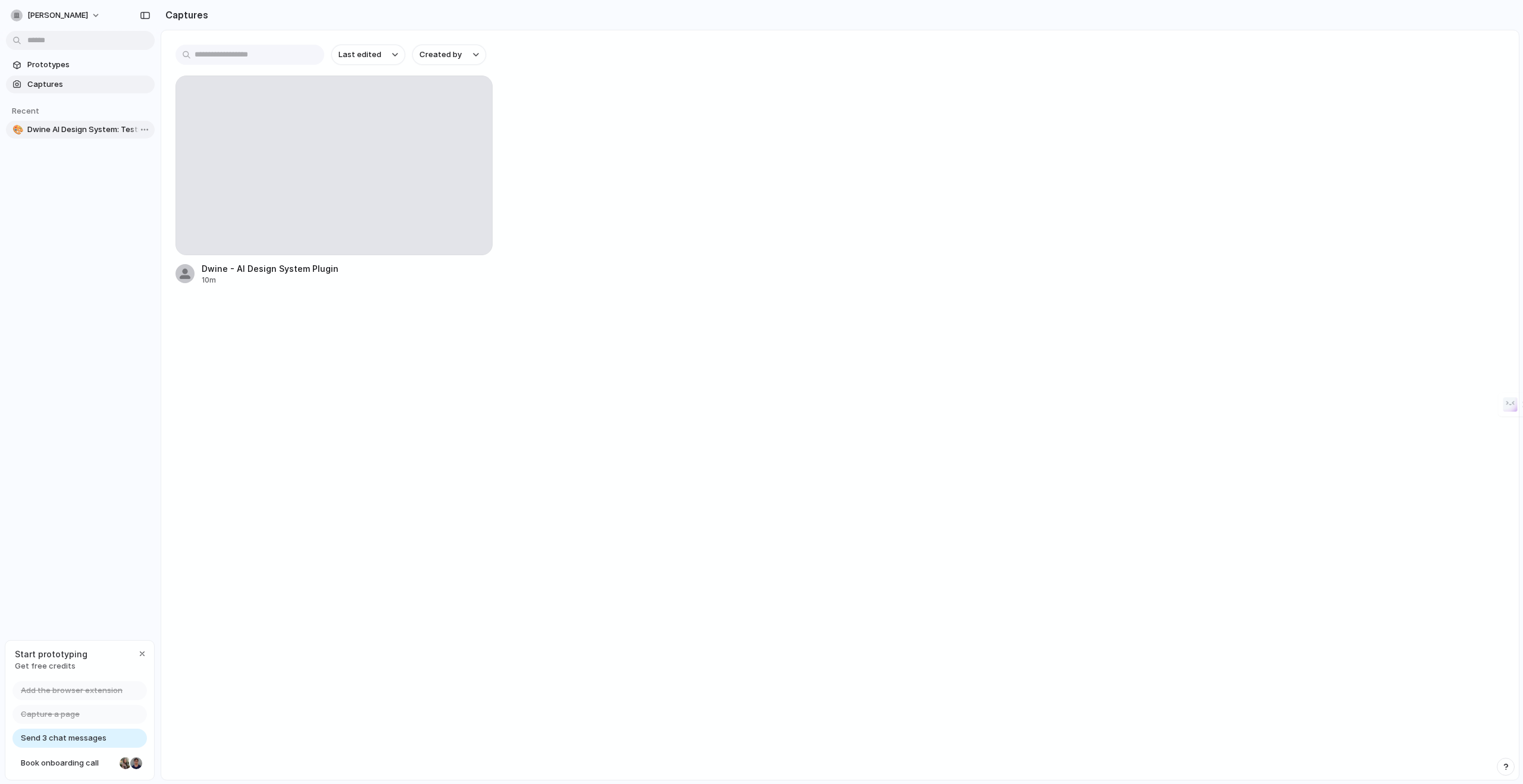
click at [99, 131] on span "Dwine AI Design System: Testimonials & Examples" at bounding box center [89, 130] width 122 height 12
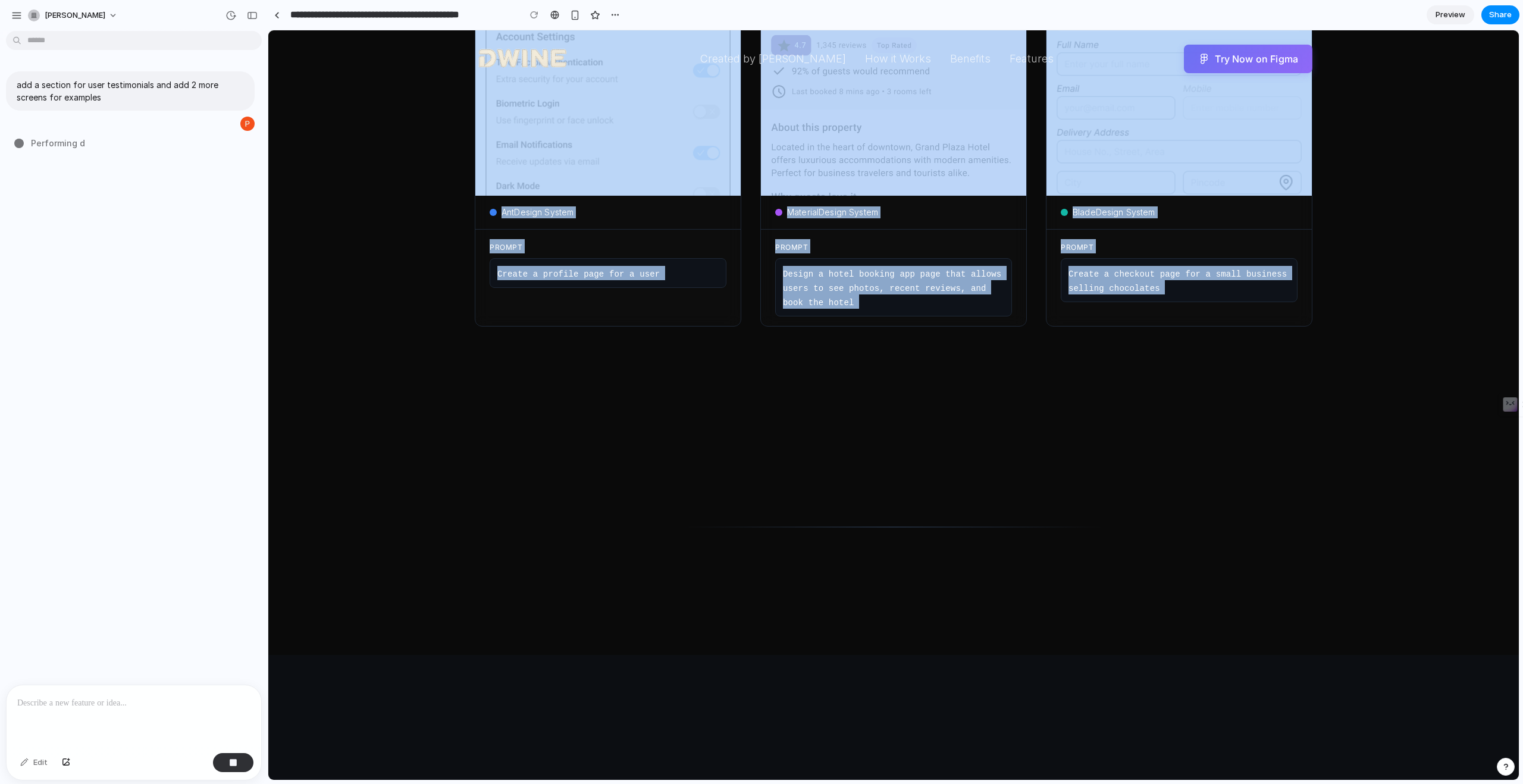
scroll to position [909, 0]
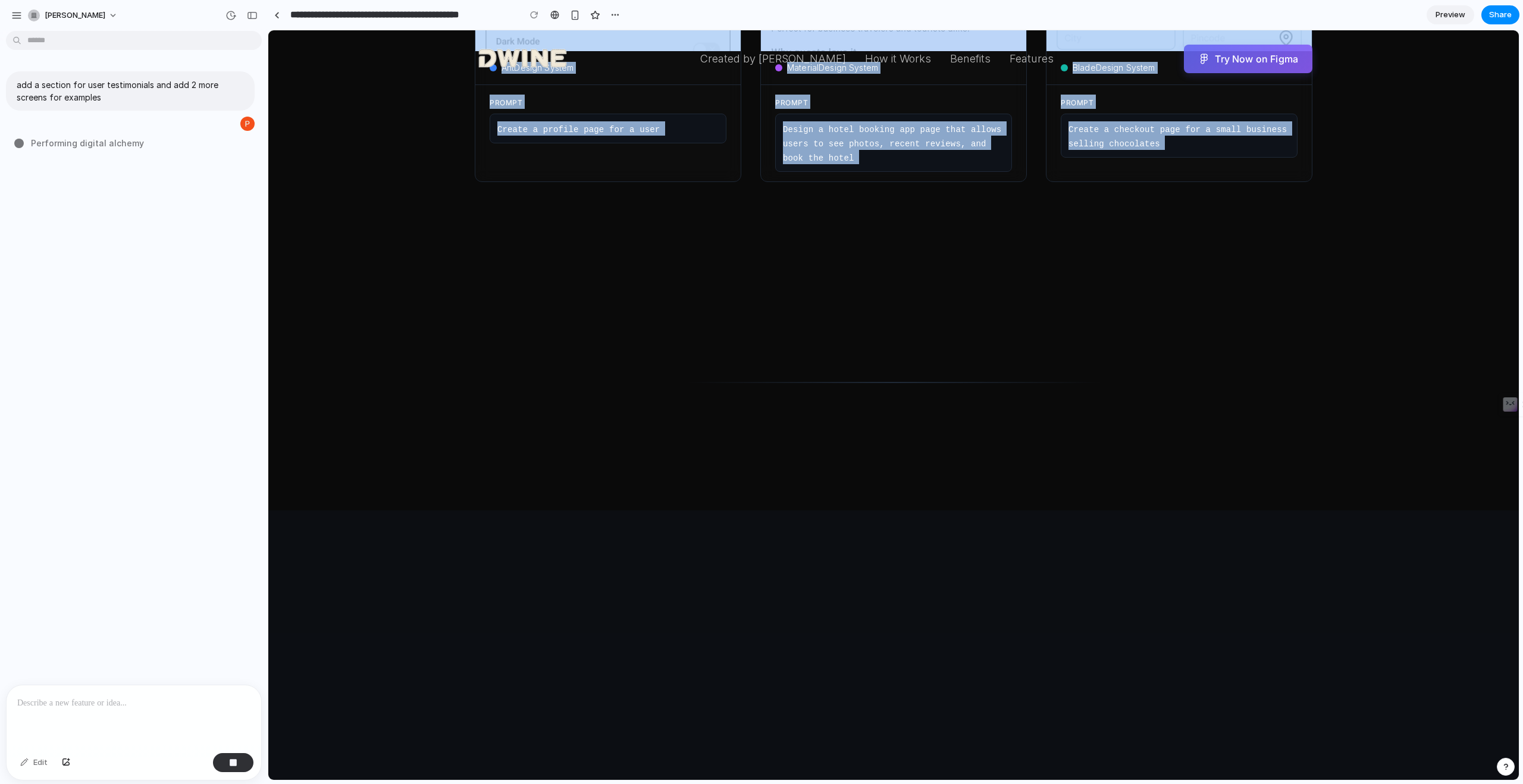
drag, startPoint x: 659, startPoint y: 419, endPoint x: 1172, endPoint y: 223, distance: 549.2
click at [1172, 223] on main "AI-Powered Figma Plugin Your Design System, Understood | Generate pixel-perfect…" at bounding box center [894, 653] width 1250 height 3063
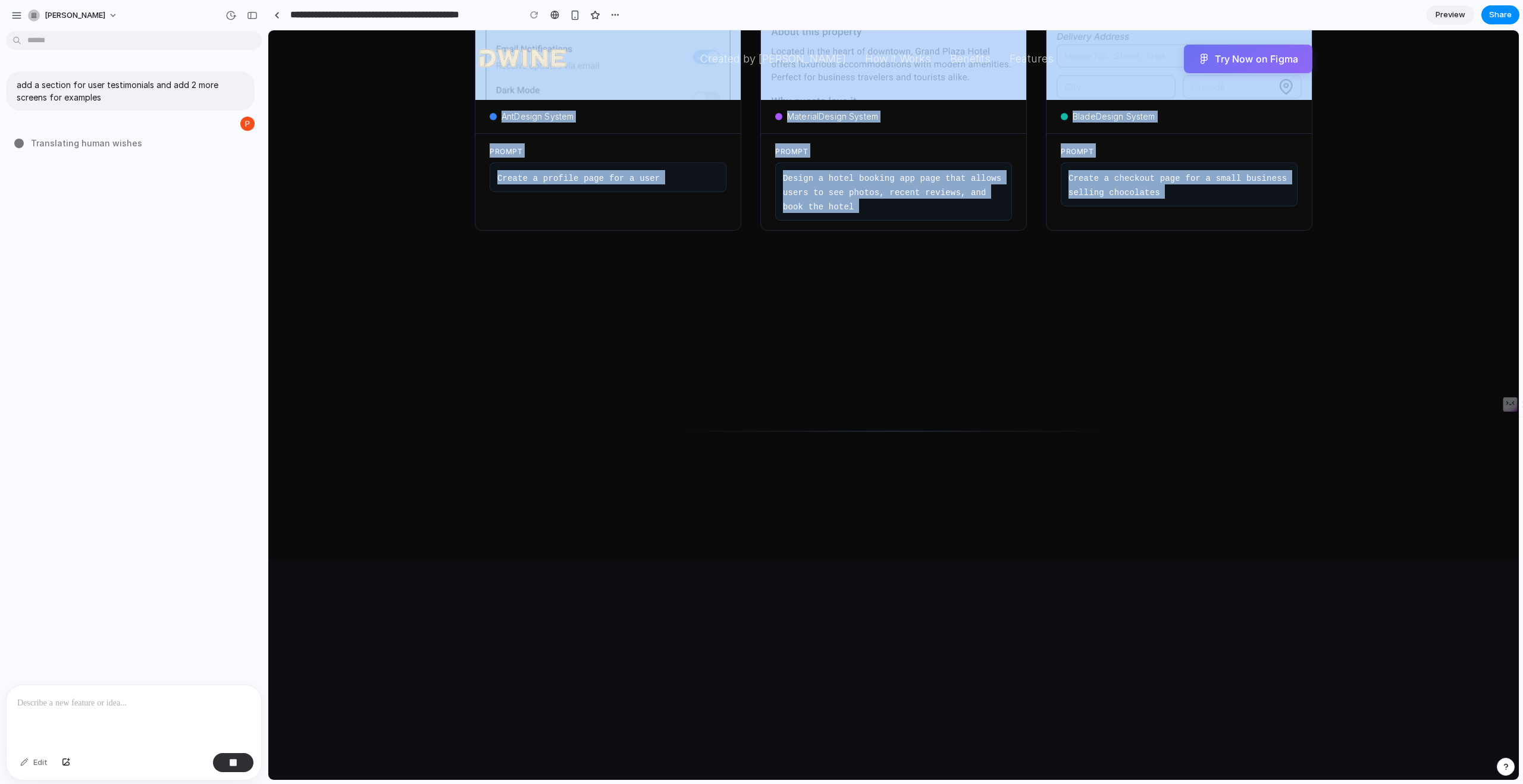
scroll to position [991, 0]
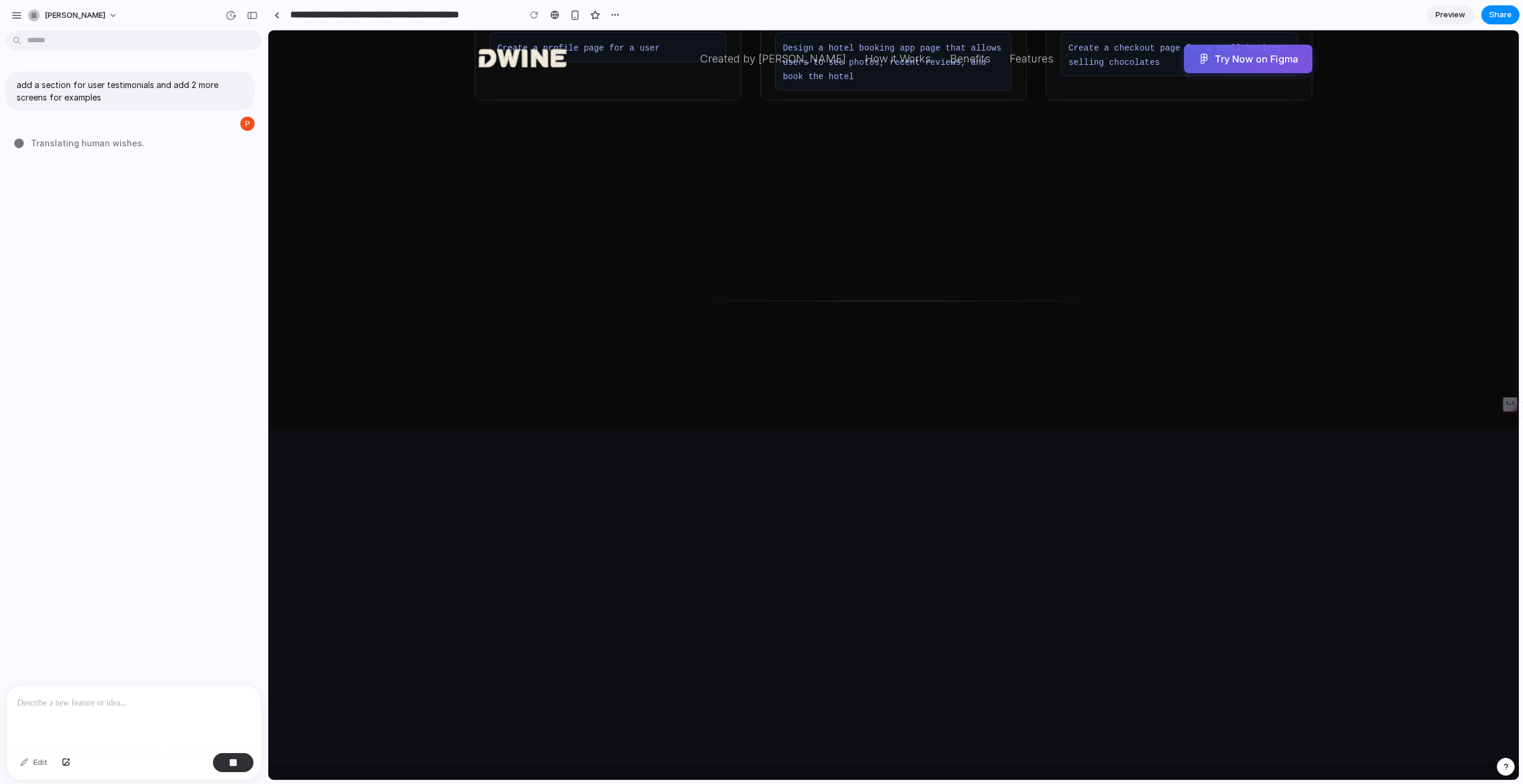
click at [880, 382] on div "02 Prompt Describe what you need in natural language" at bounding box center [894, 324] width 267 height 119
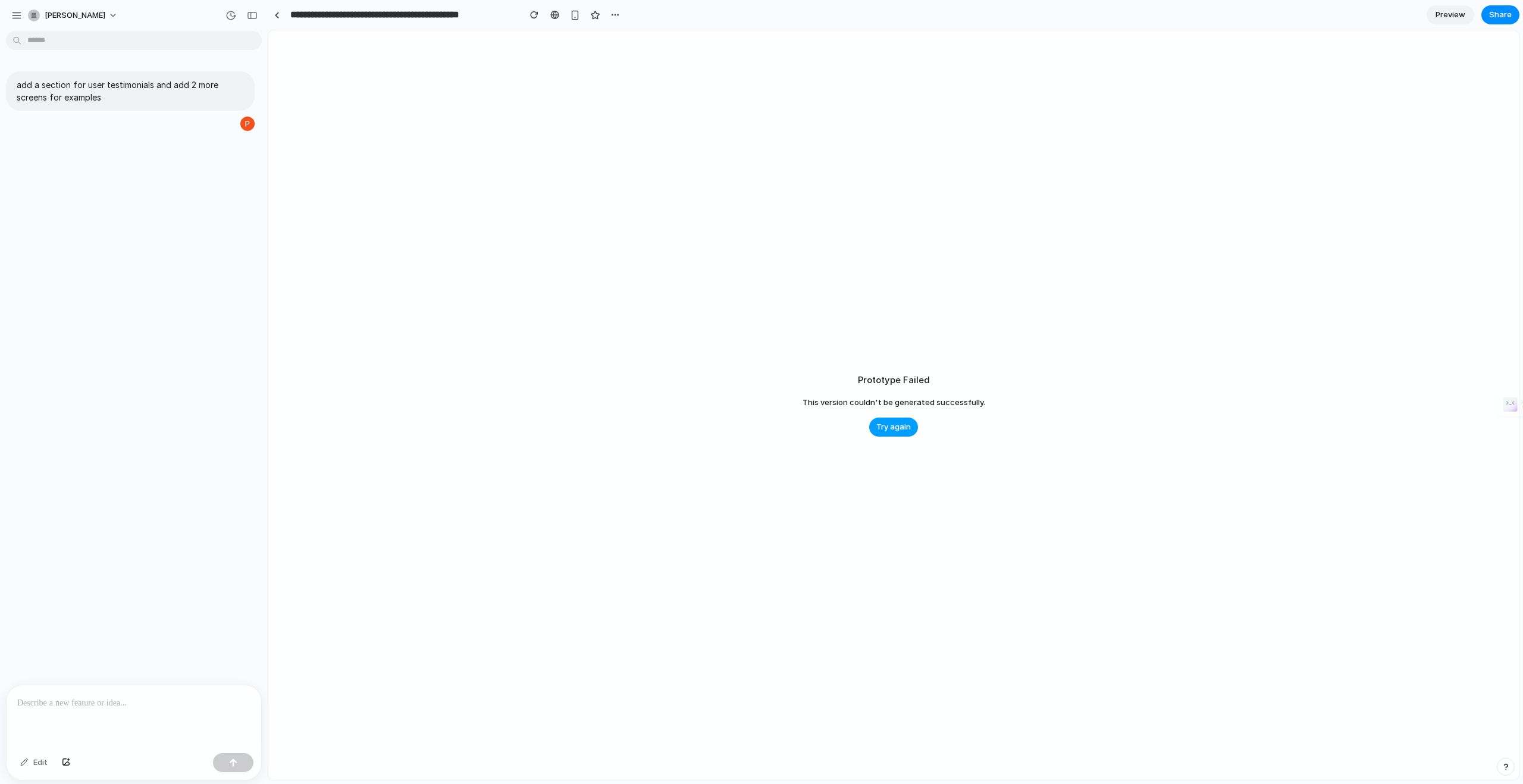
click at [898, 432] on span "Try again" at bounding box center [893, 427] width 34 height 12
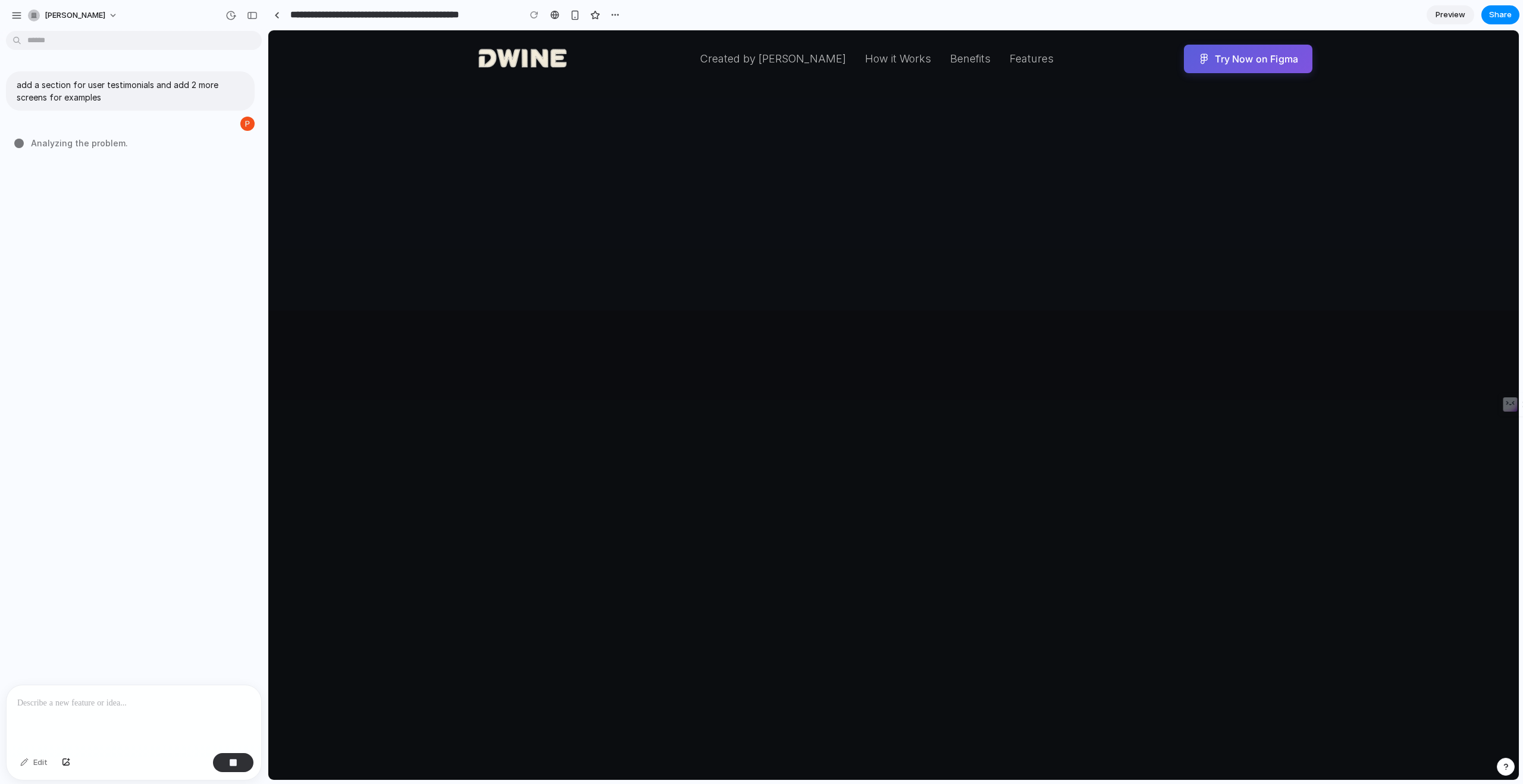
scroll to position [1445, 0]
